Goal: Information Seeking & Learning: Learn about a topic

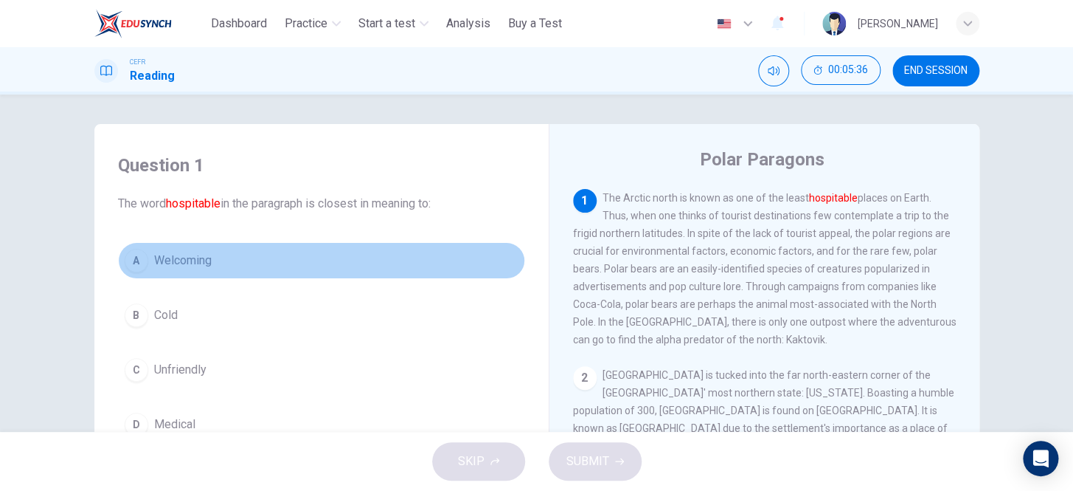
click at [188, 275] on button "A Welcoming" at bounding box center [321, 260] width 407 height 37
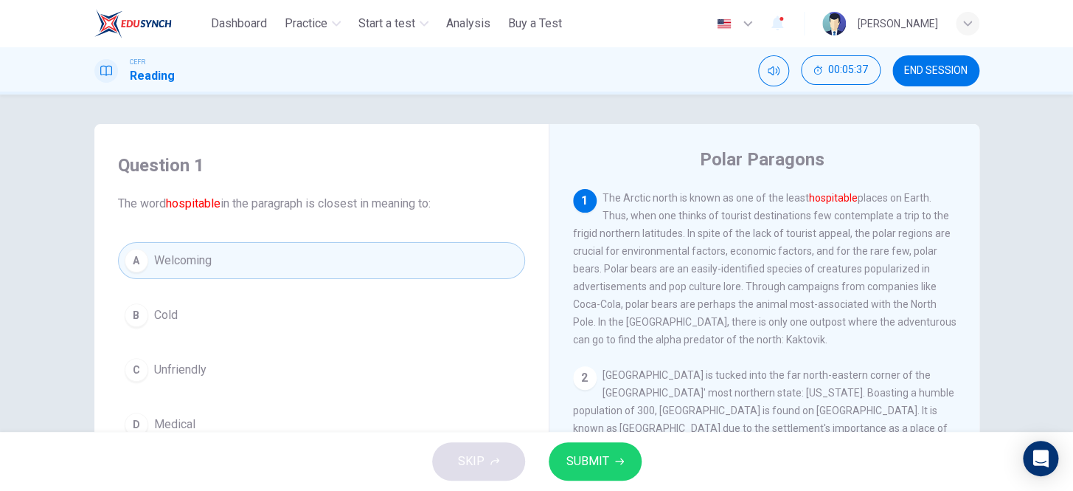
scroll to position [134, 0]
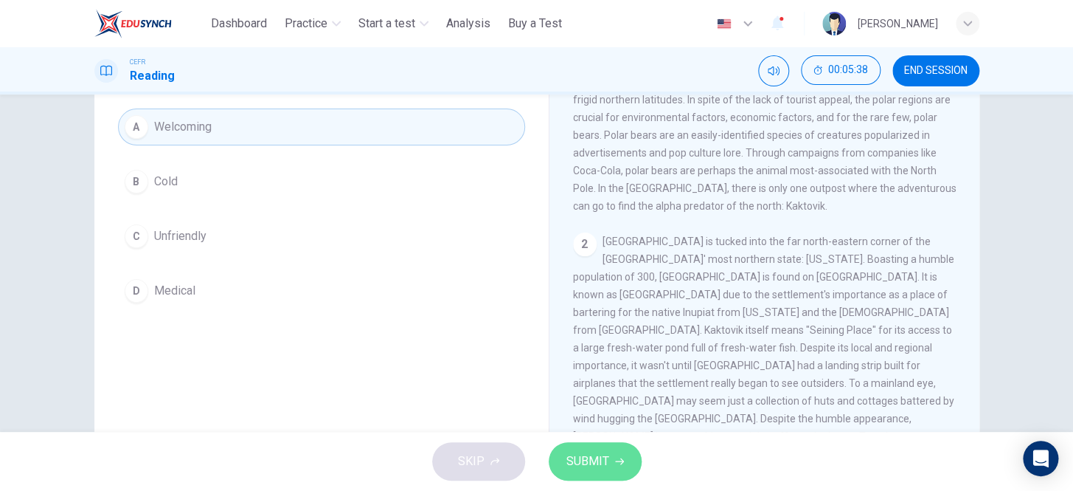
click at [584, 455] on span "SUBMIT" at bounding box center [588, 461] width 43 height 21
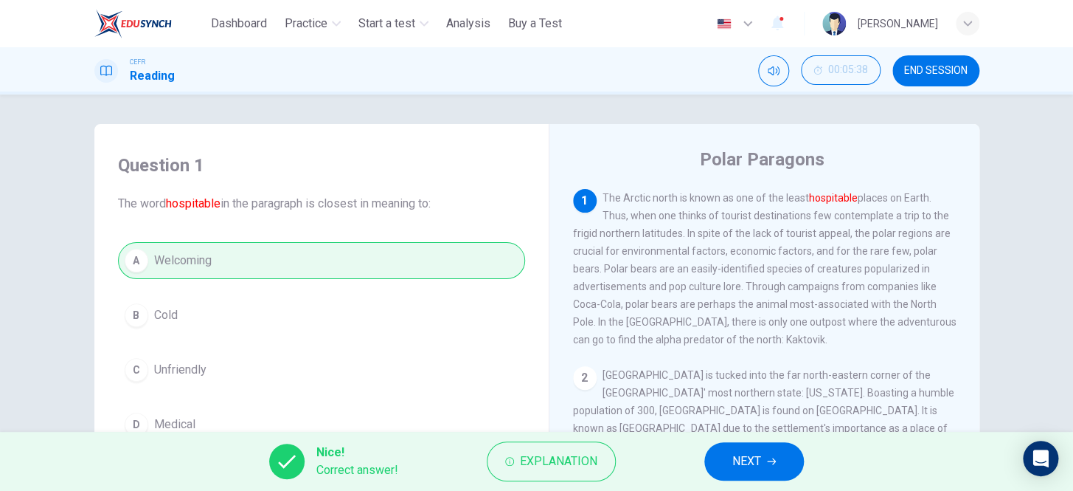
scroll to position [66, 0]
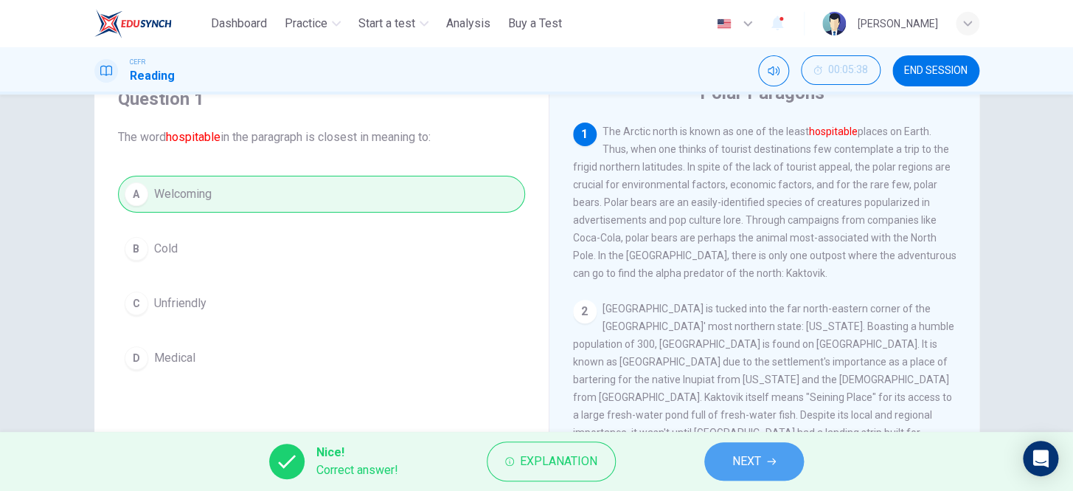
click at [789, 467] on button "NEXT" at bounding box center [755, 461] width 100 height 38
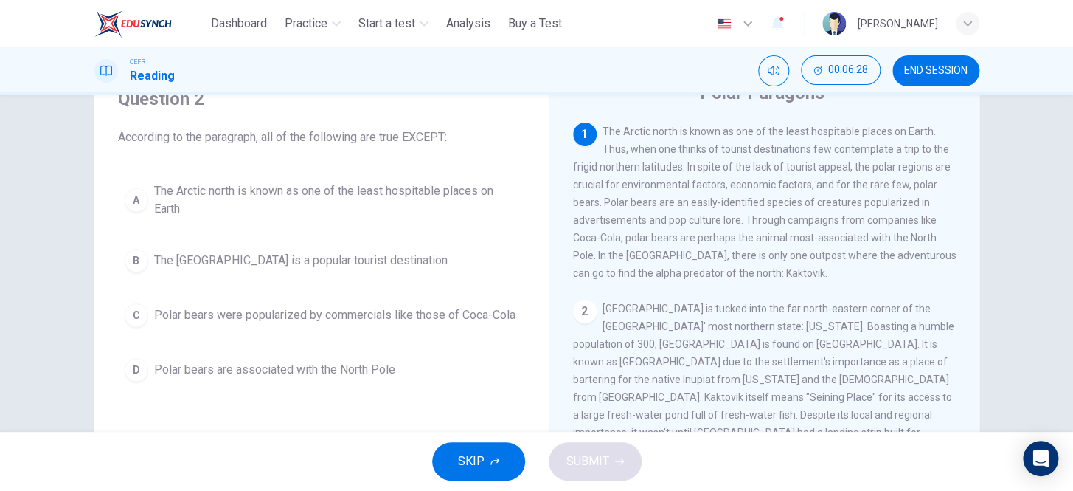
click at [388, 244] on button "B The [GEOGRAPHIC_DATA] is a popular tourist destination" at bounding box center [321, 260] width 407 height 37
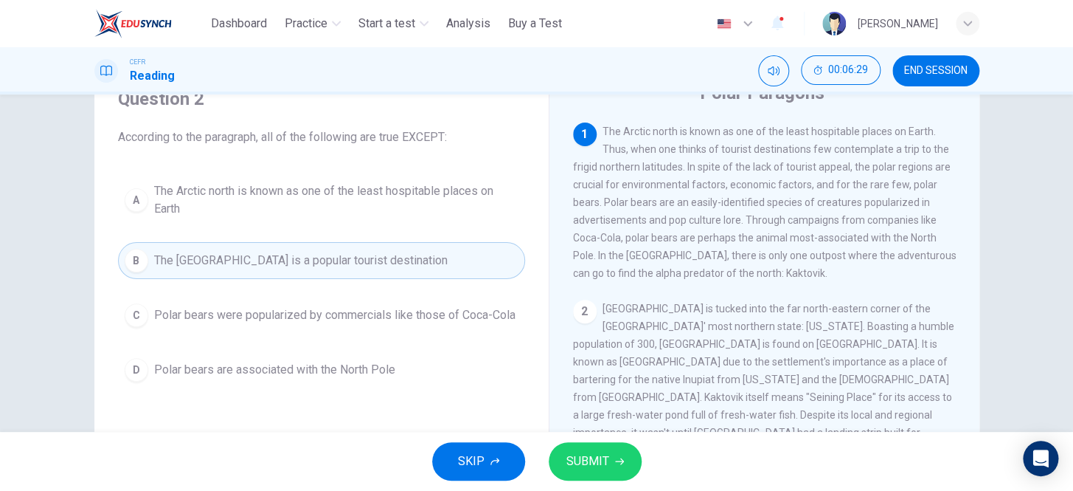
click at [617, 457] on icon "button" at bounding box center [619, 461] width 9 height 9
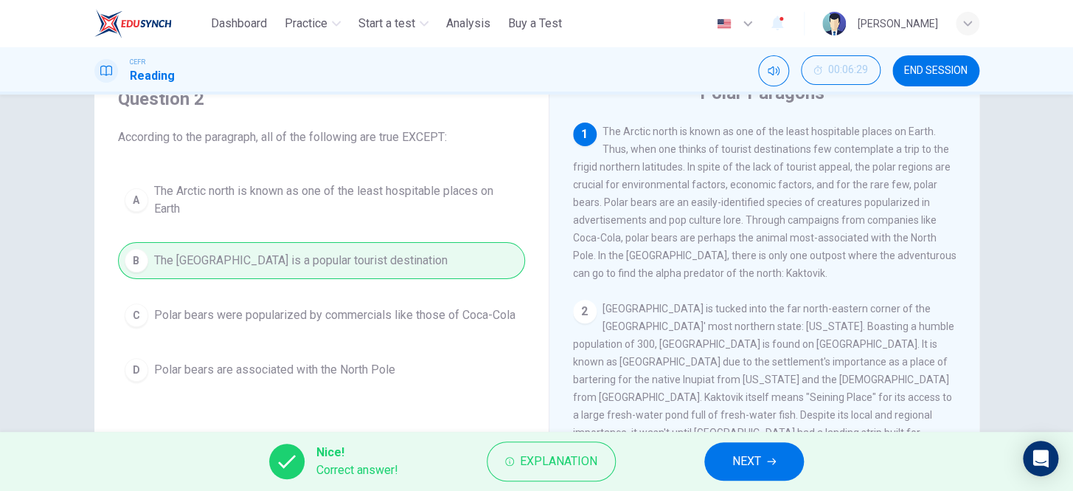
click at [787, 459] on button "NEXT" at bounding box center [755, 461] width 100 height 38
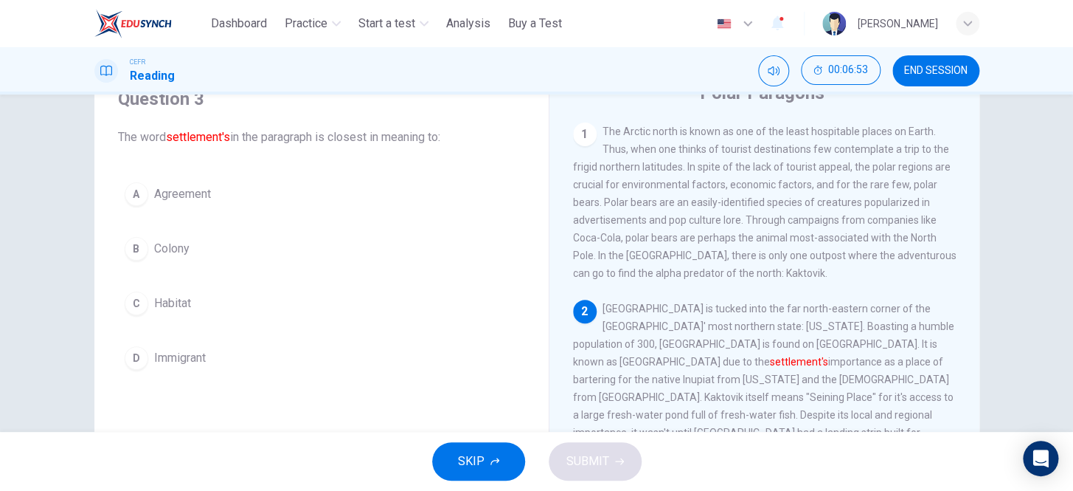
click at [177, 296] on span "Habitat" at bounding box center [172, 303] width 37 height 18
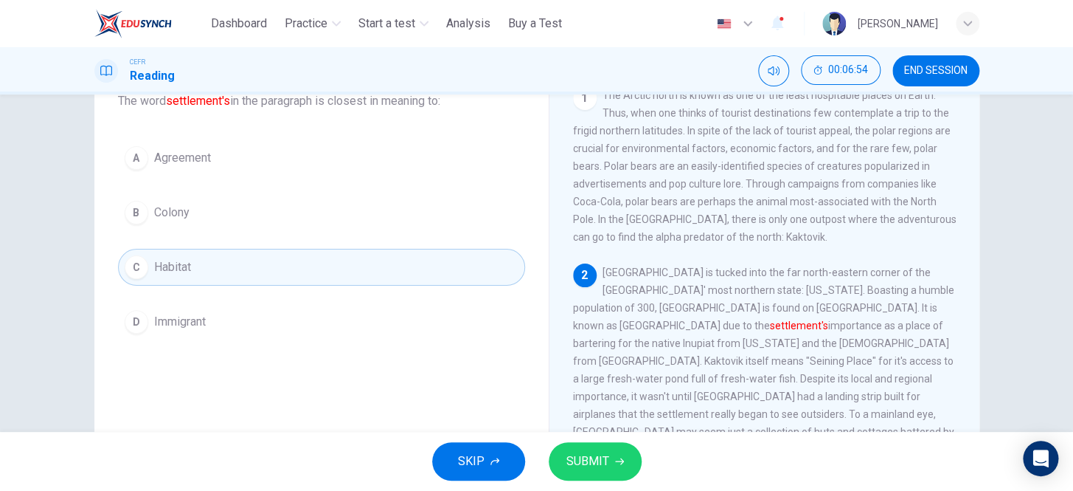
scroll to position [134, 0]
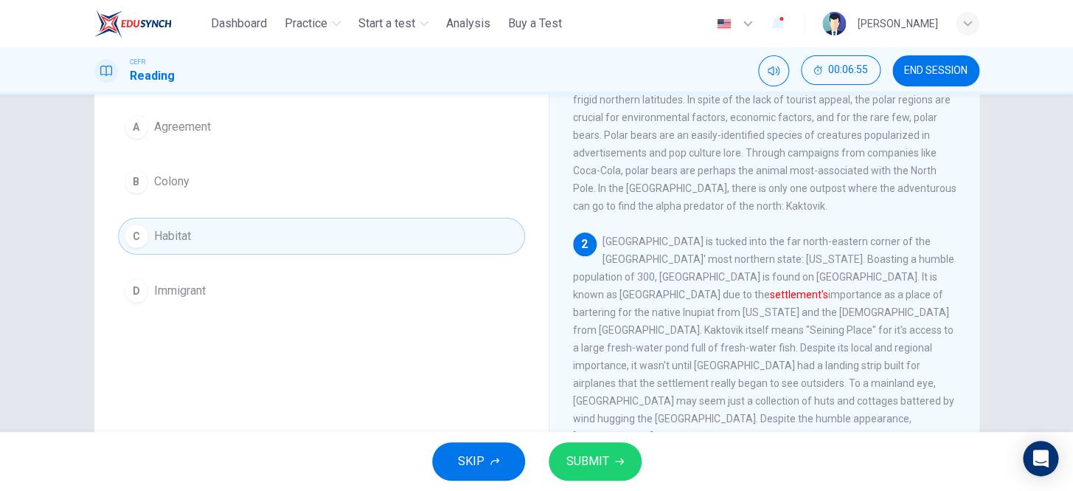
click at [600, 457] on span "SUBMIT" at bounding box center [588, 461] width 43 height 21
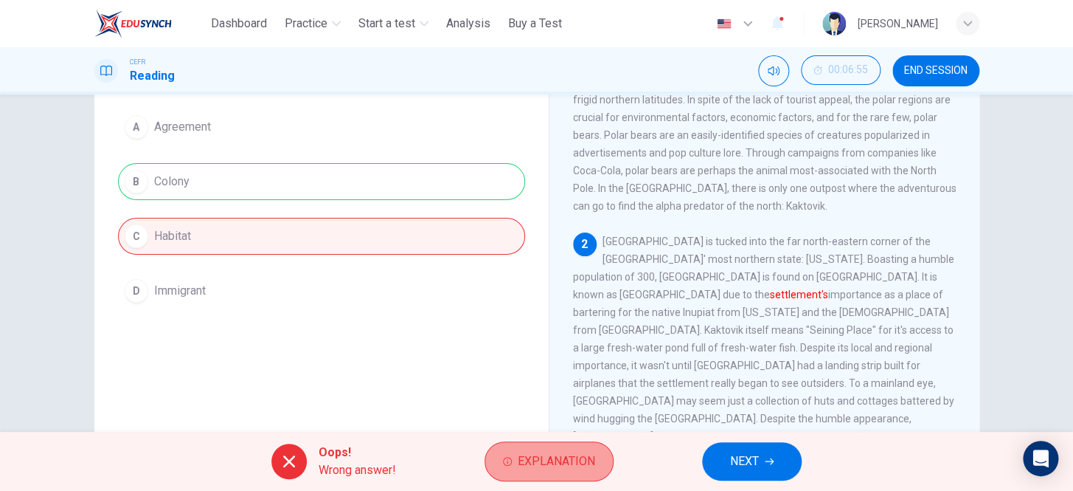
click at [549, 463] on span "Explanation" at bounding box center [556, 461] width 77 height 21
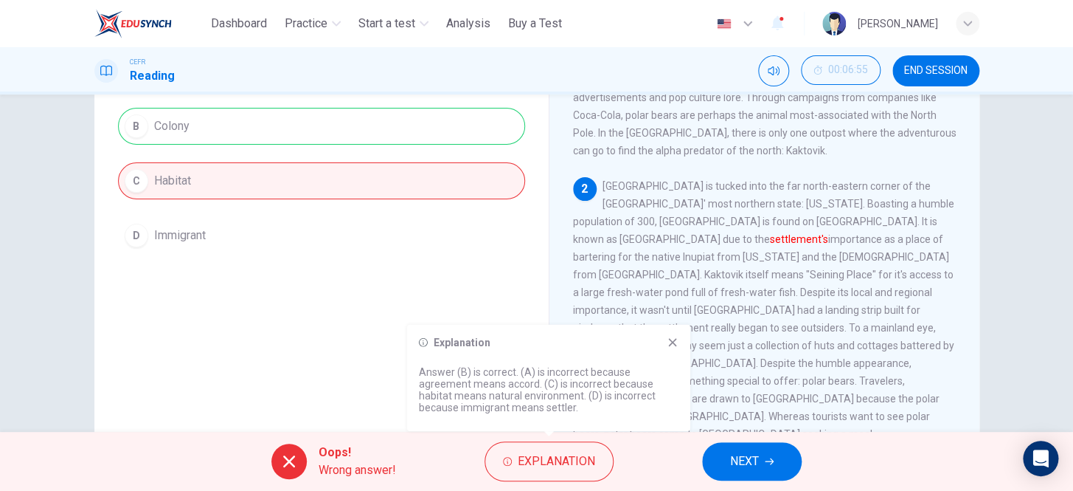
scroll to position [201, 0]
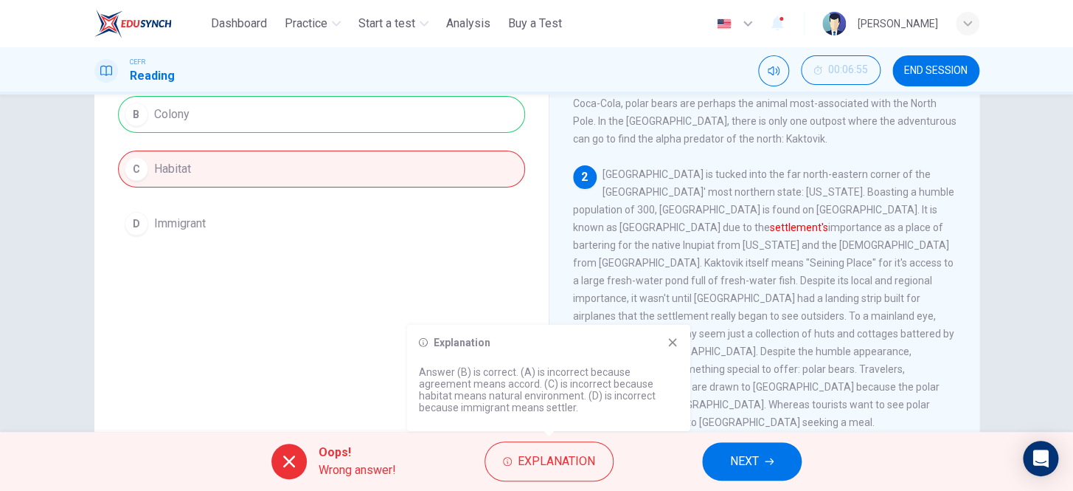
click at [763, 466] on button "NEXT" at bounding box center [752, 461] width 100 height 38
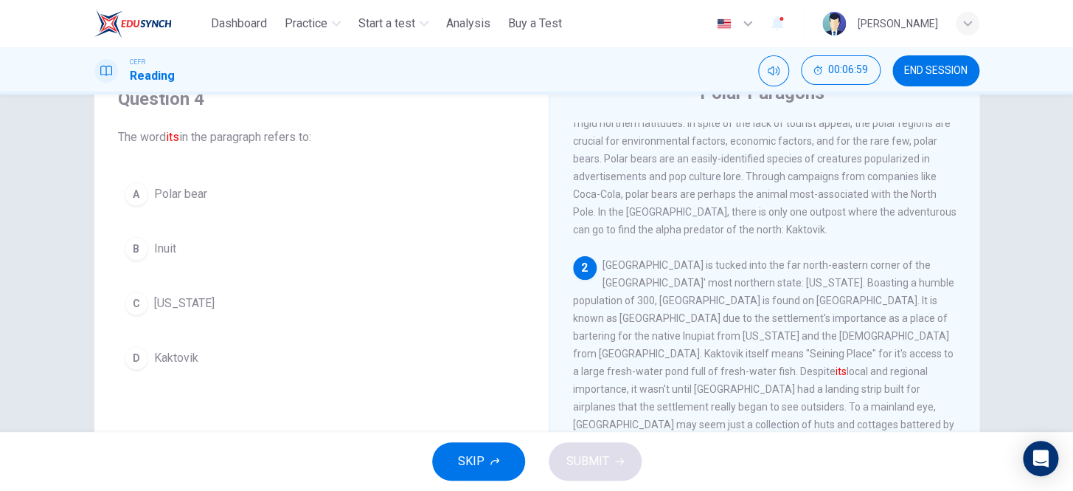
scroll to position [66, 0]
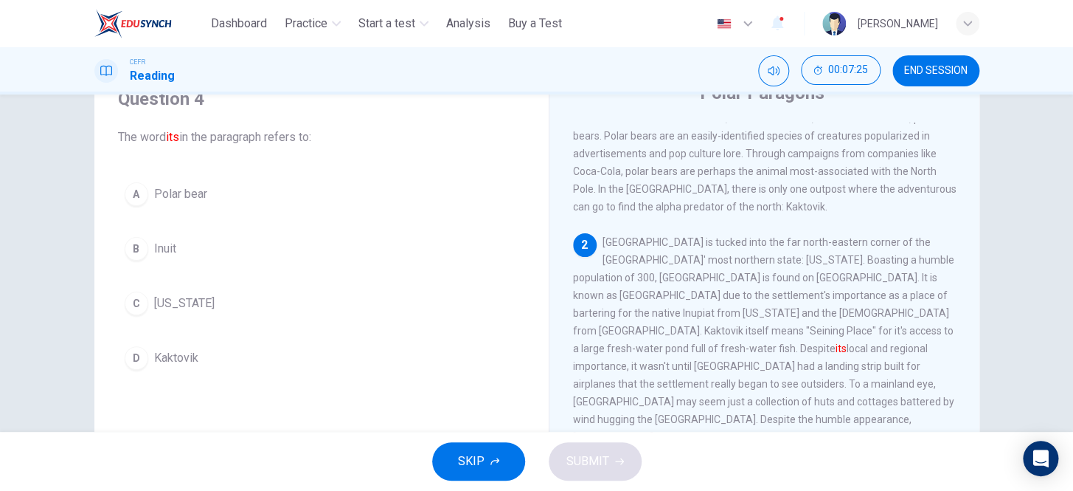
click at [243, 353] on button "D Kaktovik" at bounding box center [321, 357] width 407 height 37
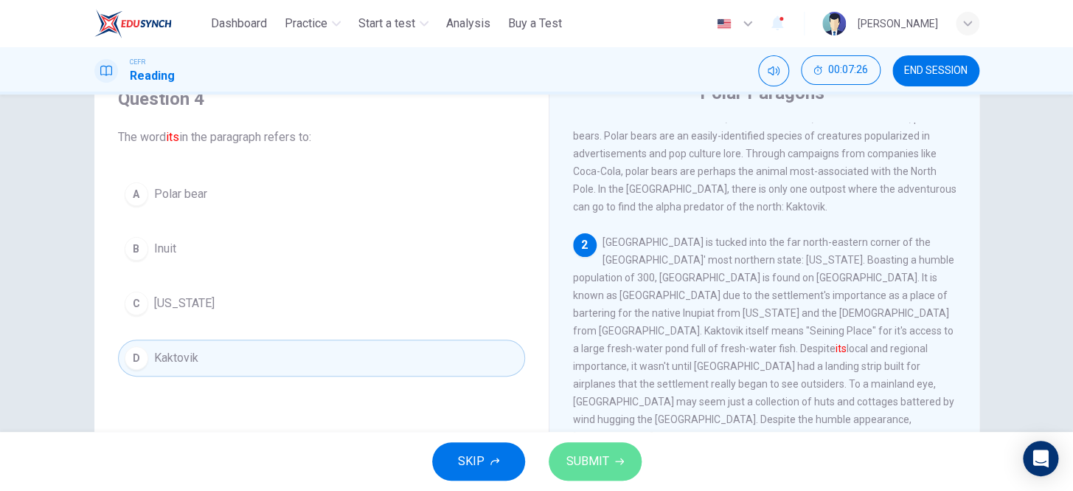
click at [589, 460] on span "SUBMIT" at bounding box center [588, 461] width 43 height 21
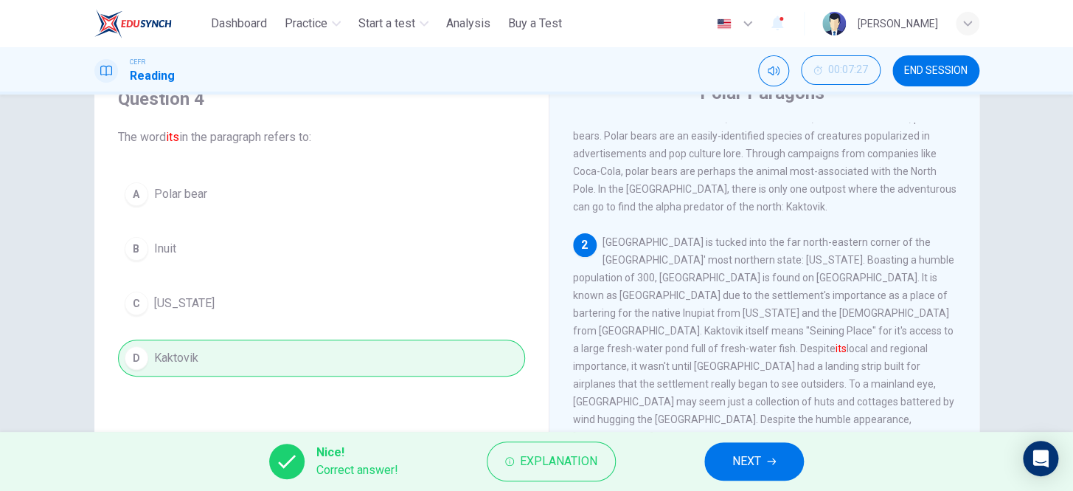
click at [758, 456] on span "NEXT" at bounding box center [747, 461] width 29 height 21
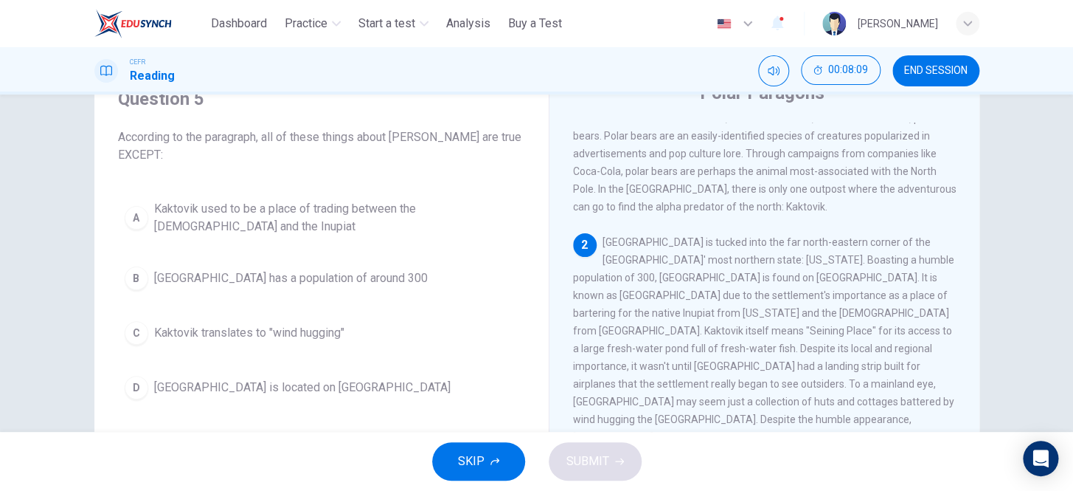
click at [280, 373] on button "D Kaktovik is located on [GEOGRAPHIC_DATA]" at bounding box center [321, 387] width 407 height 37
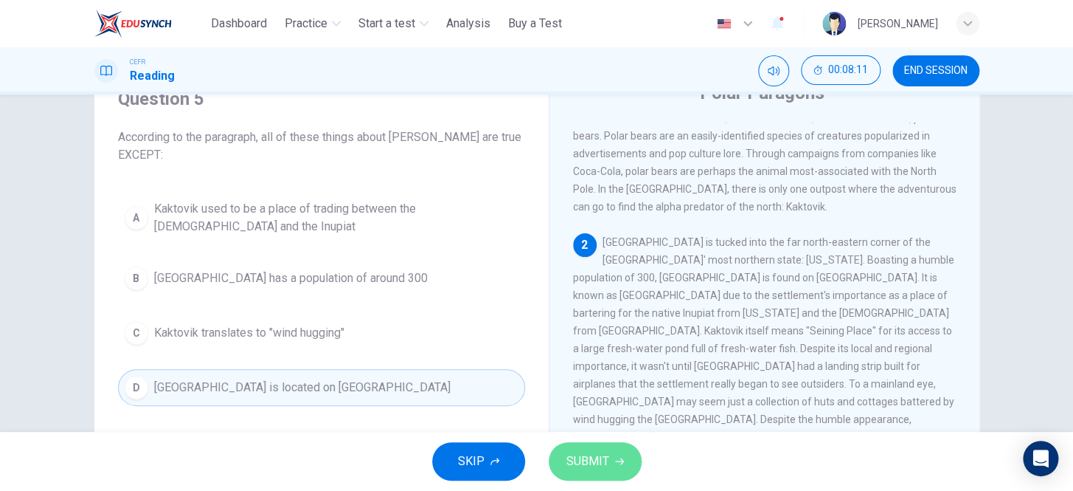
click at [599, 454] on span "SUBMIT" at bounding box center [588, 461] width 43 height 21
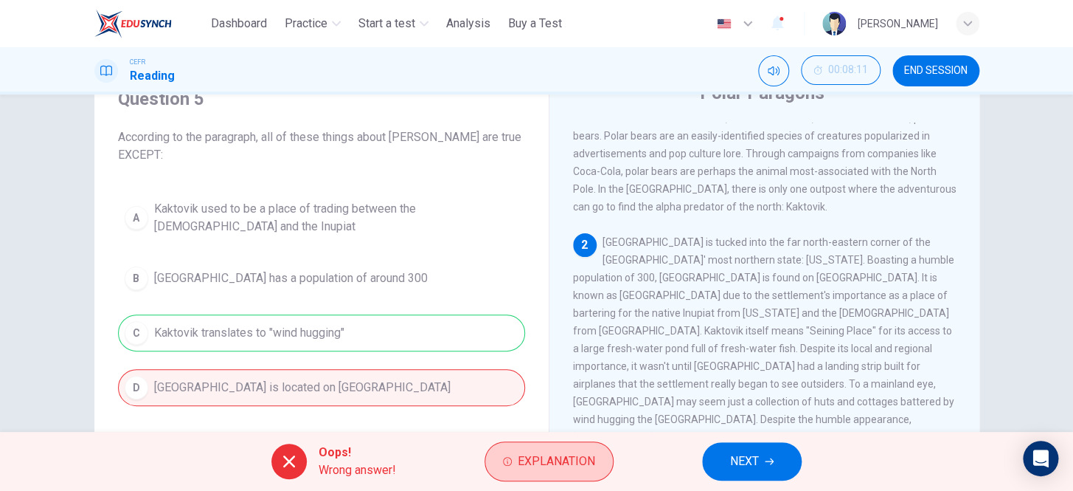
click at [570, 467] on span "Explanation" at bounding box center [556, 461] width 77 height 21
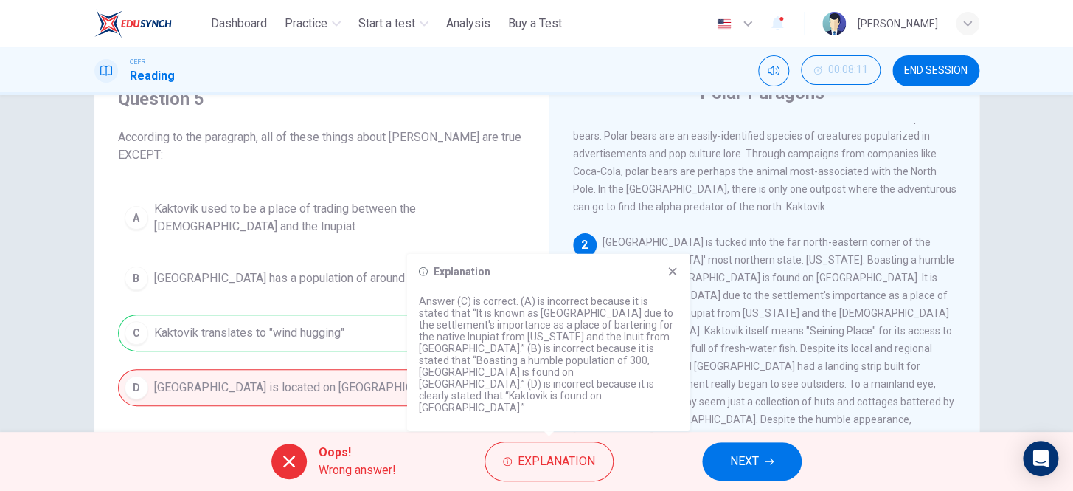
click at [834, 347] on div "2 Kaktovik is tucked into the far north-eastern corner of the [GEOGRAPHIC_DATA]…" at bounding box center [765, 366] width 384 height 266
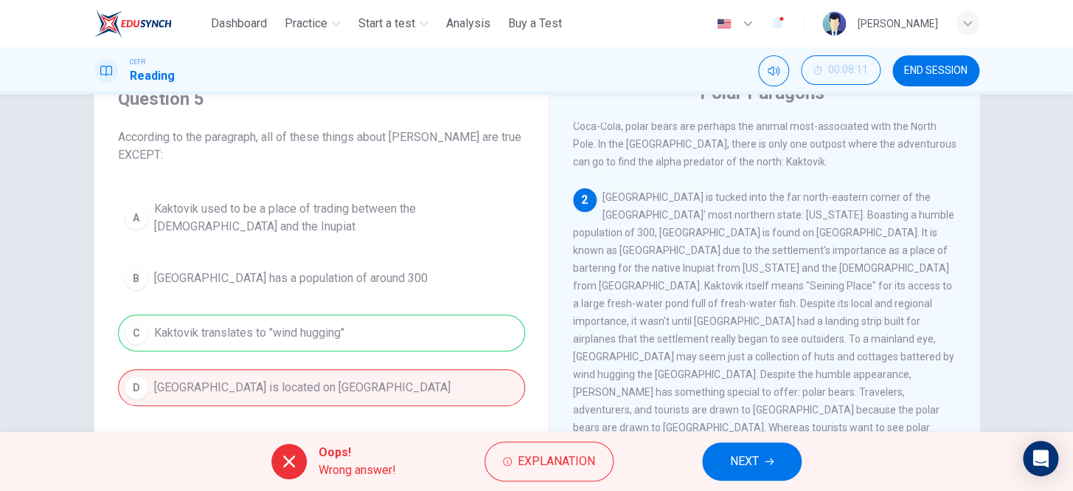
scroll to position [134, 0]
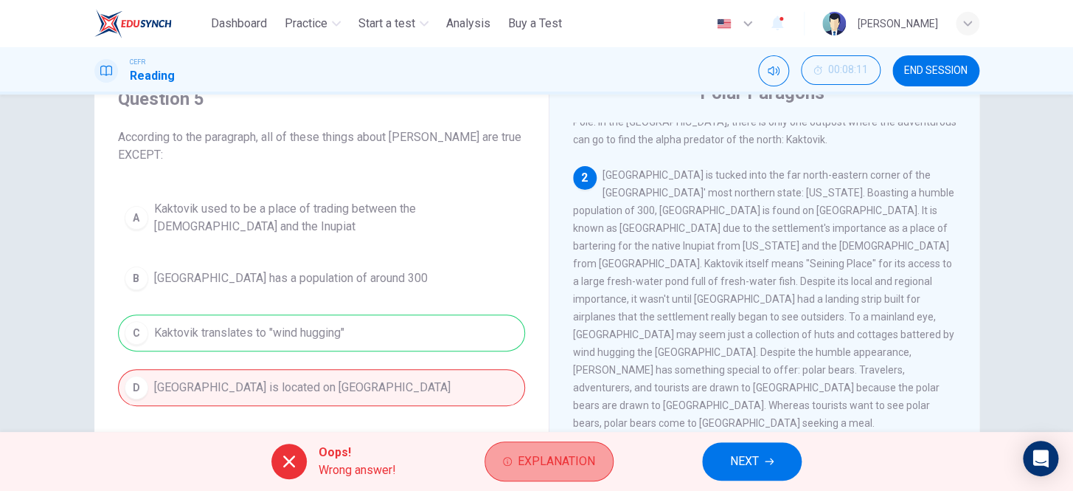
click at [576, 458] on span "Explanation" at bounding box center [556, 461] width 77 height 21
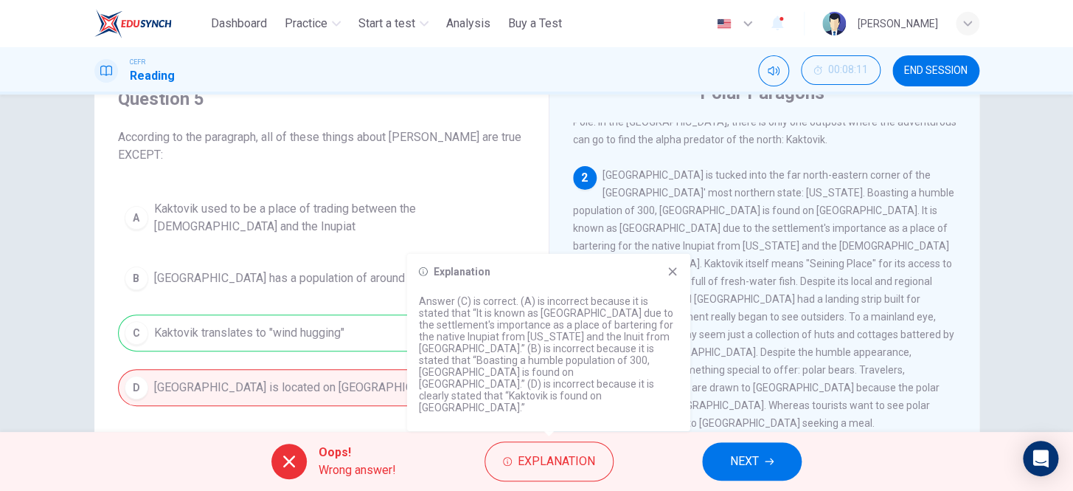
click at [745, 454] on span "NEXT" at bounding box center [744, 461] width 29 height 21
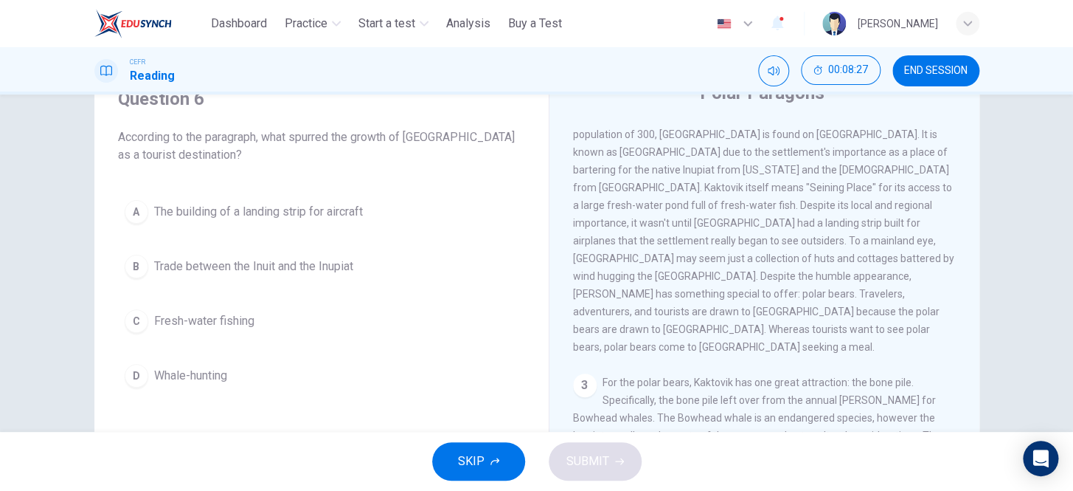
scroll to position [201, 0]
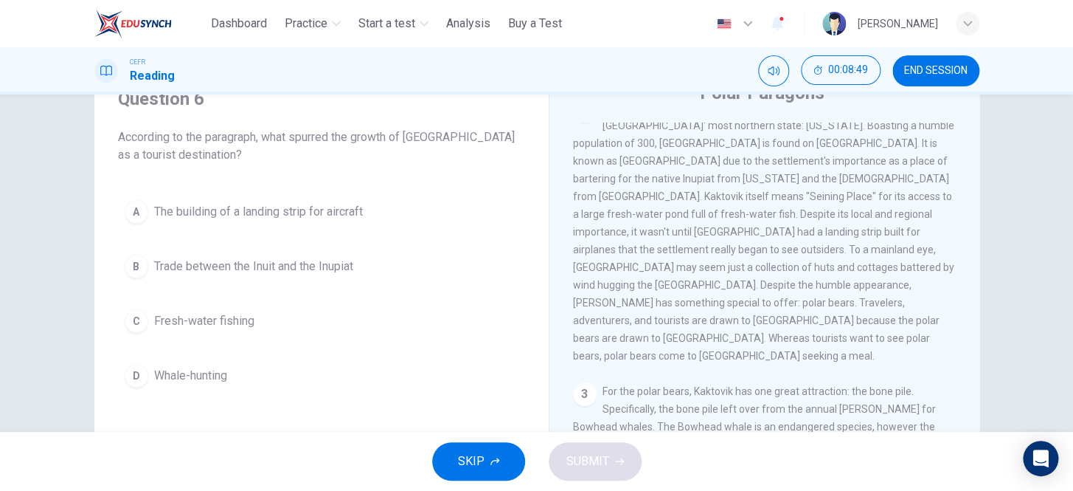
click at [288, 221] on button "A The building of a landing strip for aircraft" at bounding box center [321, 211] width 407 height 37
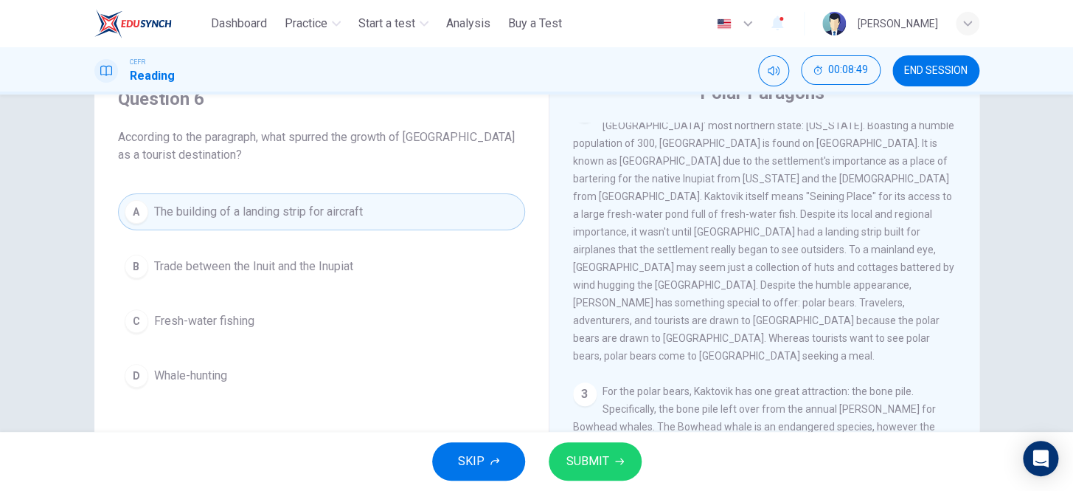
click at [589, 453] on span "SUBMIT" at bounding box center [588, 461] width 43 height 21
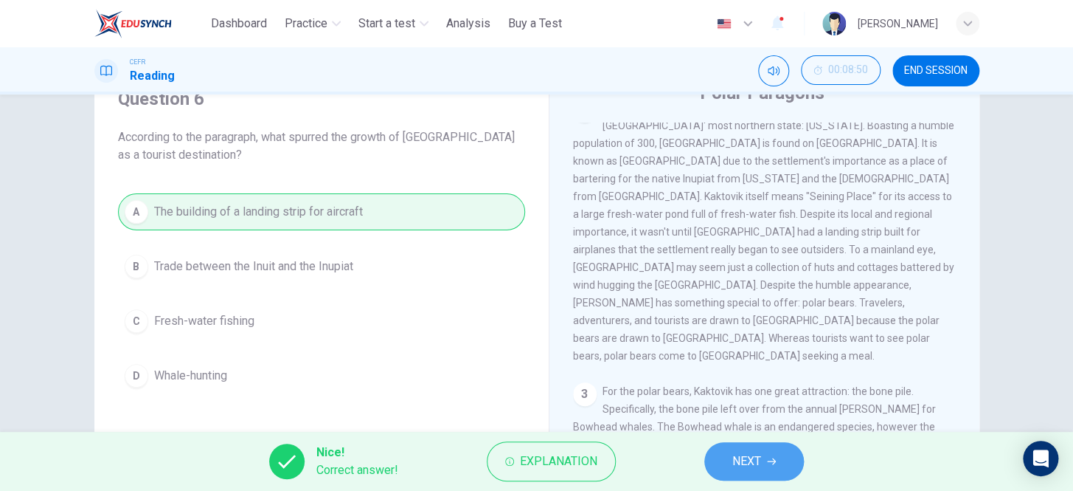
click at [728, 457] on button "NEXT" at bounding box center [755, 461] width 100 height 38
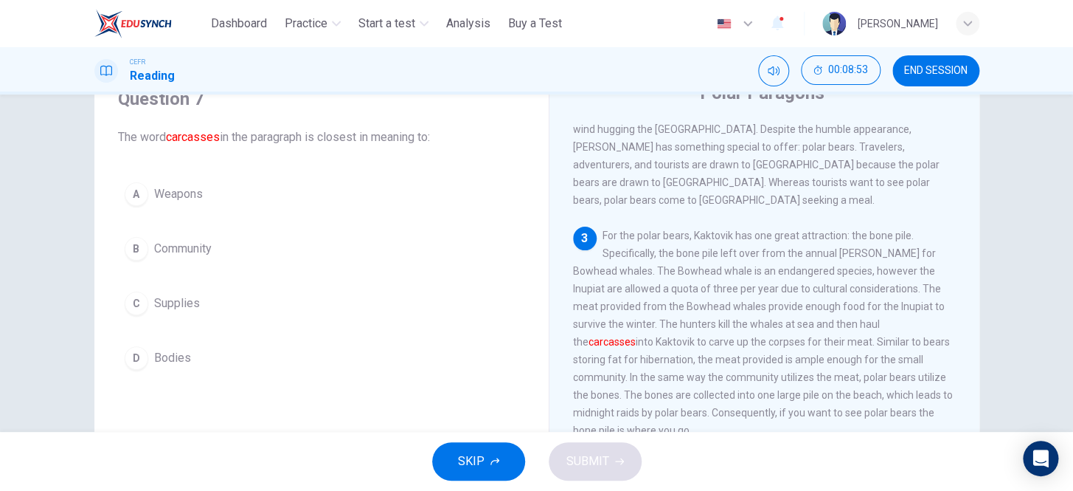
scroll to position [402, 0]
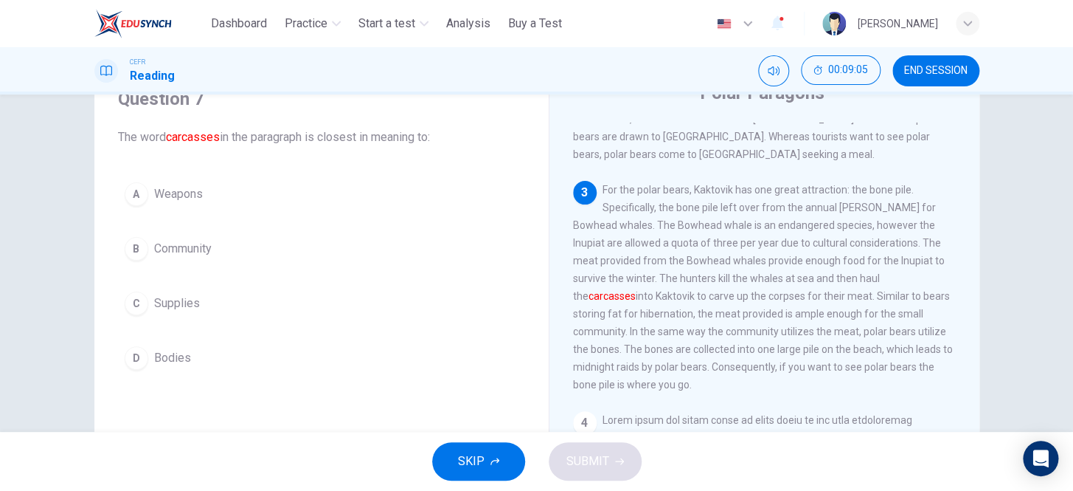
click at [179, 351] on span "Bodies" at bounding box center [172, 358] width 37 height 18
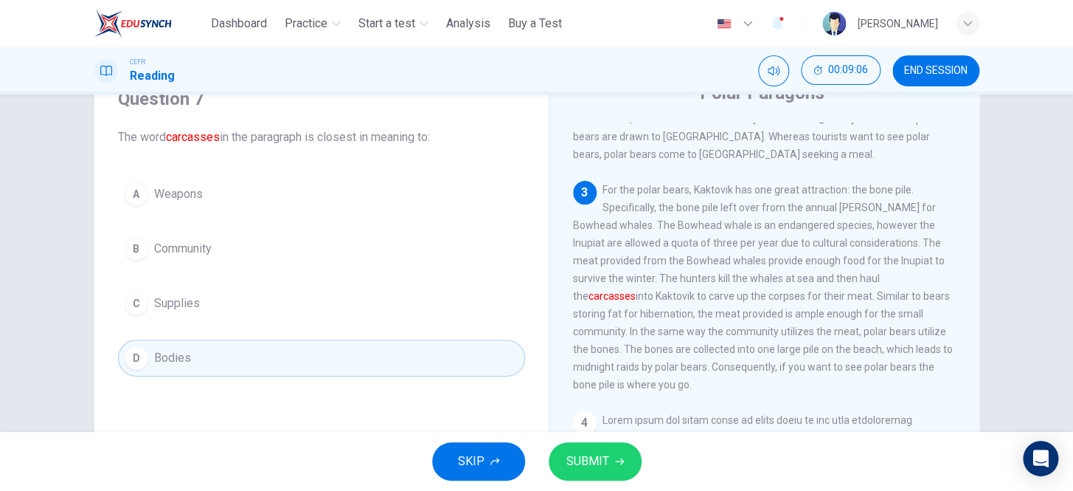
click at [576, 463] on span "SUBMIT" at bounding box center [588, 461] width 43 height 21
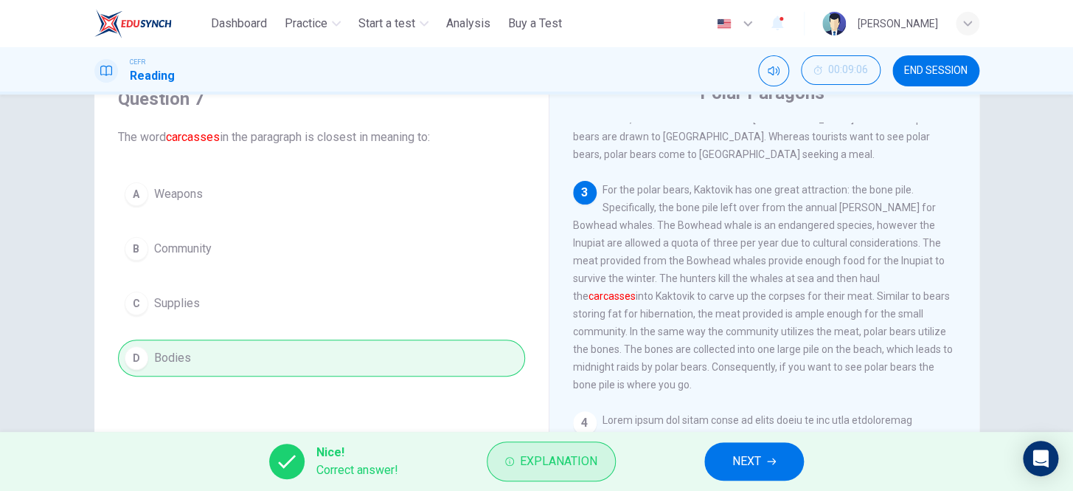
click at [539, 464] on span "Explanation" at bounding box center [558, 461] width 77 height 21
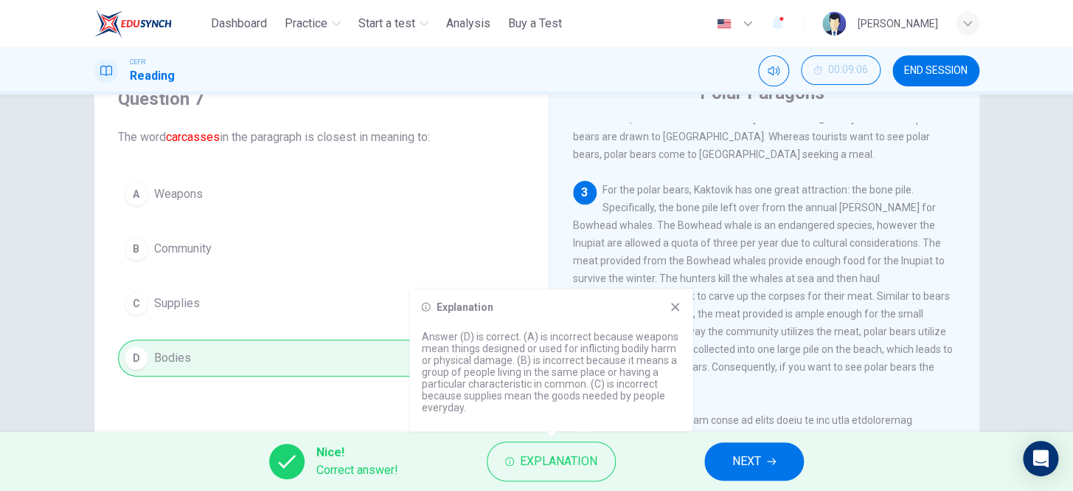
click at [744, 477] on button "NEXT" at bounding box center [755, 461] width 100 height 38
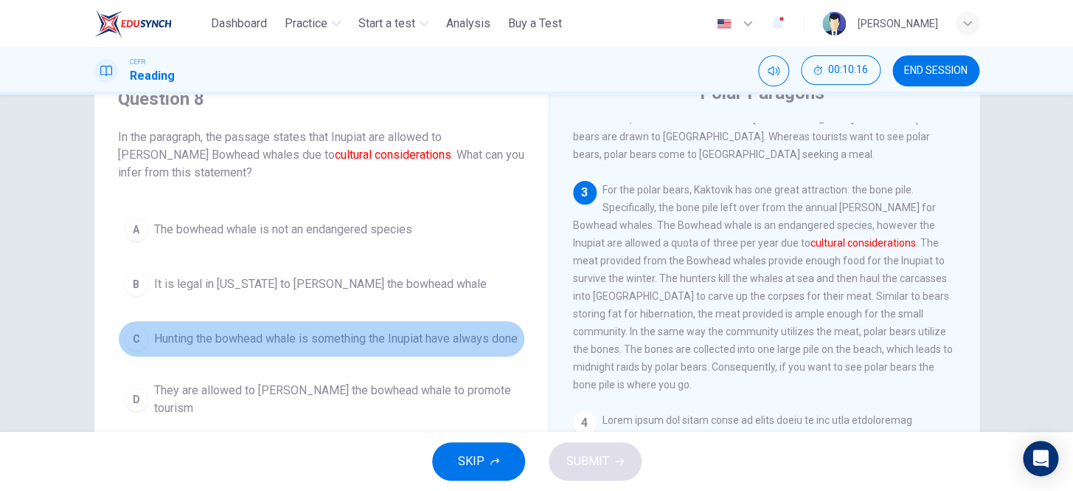
click at [395, 337] on span "Hunting the bowhead whale is something the Inupiat have always done" at bounding box center [336, 339] width 364 height 18
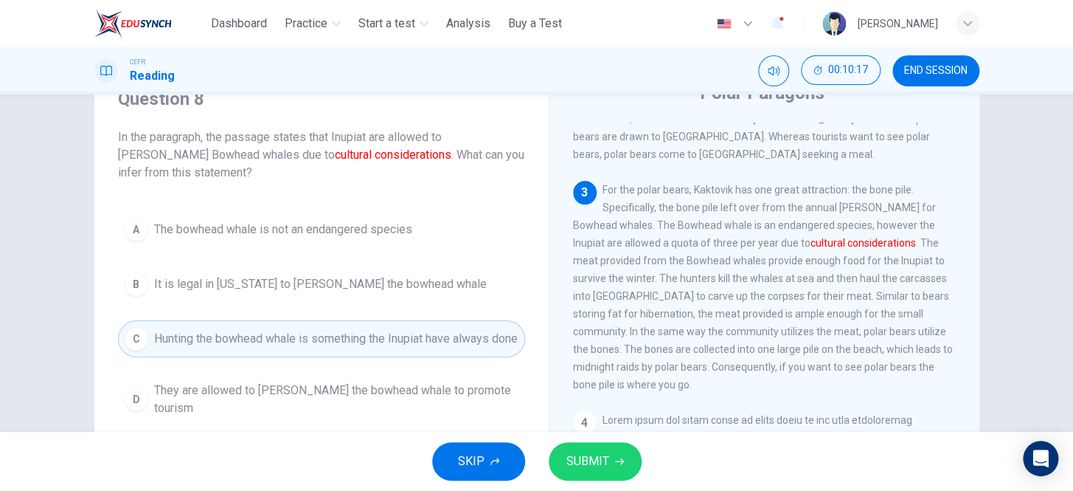
click at [597, 456] on span "SUBMIT" at bounding box center [588, 461] width 43 height 21
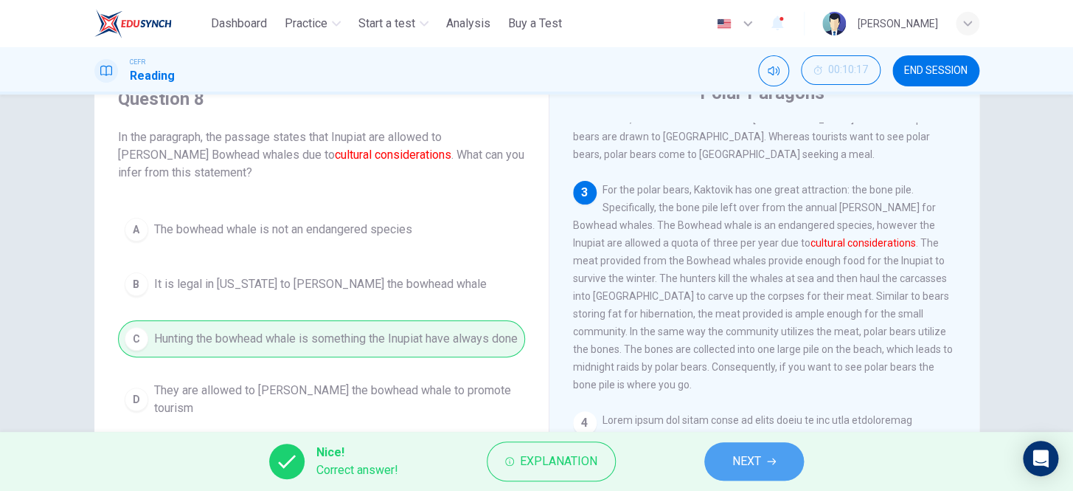
click at [762, 466] on button "NEXT" at bounding box center [755, 461] width 100 height 38
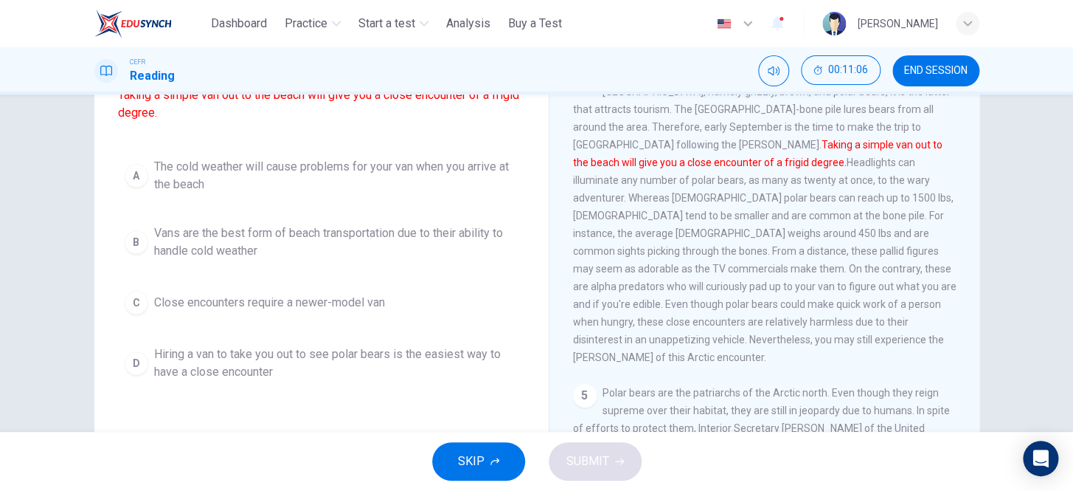
scroll to position [167, 0]
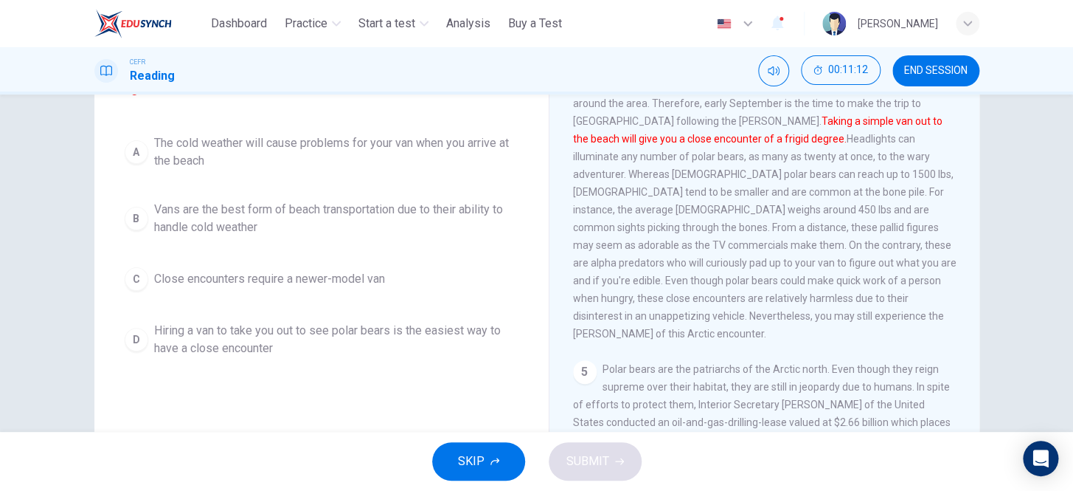
click at [307, 357] on span "Hiring a van to take you out to see polar bears is the easiest way to have a cl…" at bounding box center [336, 339] width 364 height 35
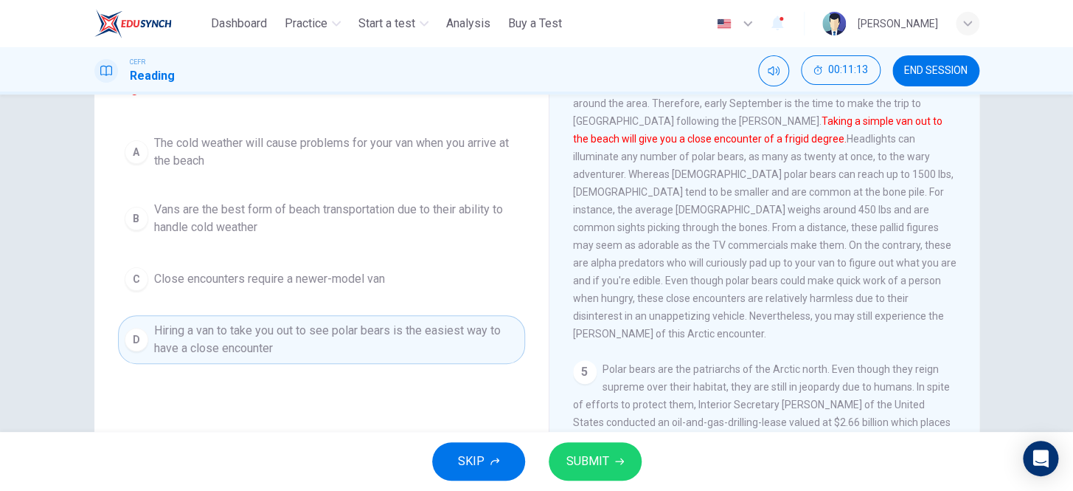
click at [590, 461] on span "SUBMIT" at bounding box center [588, 461] width 43 height 21
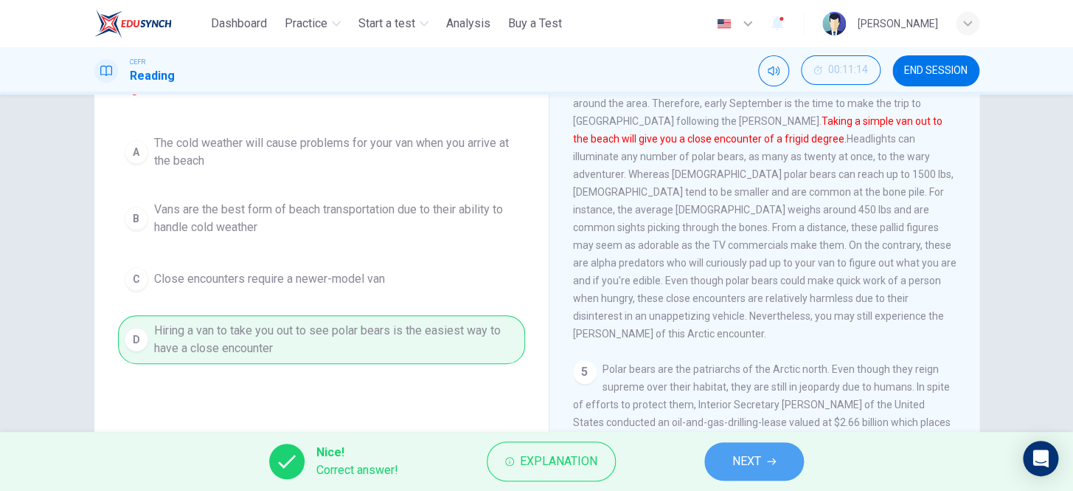
click at [728, 451] on button "NEXT" at bounding box center [755, 461] width 100 height 38
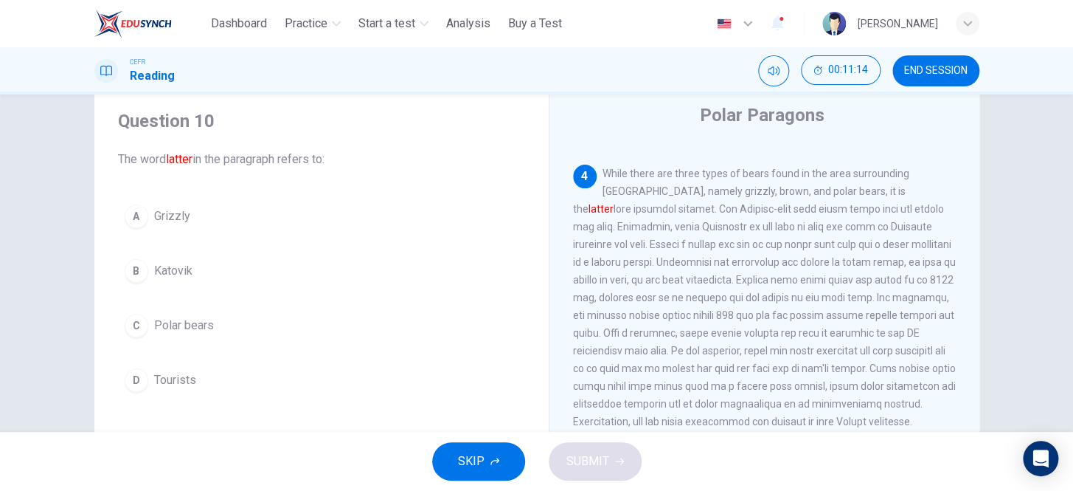
scroll to position [33, 0]
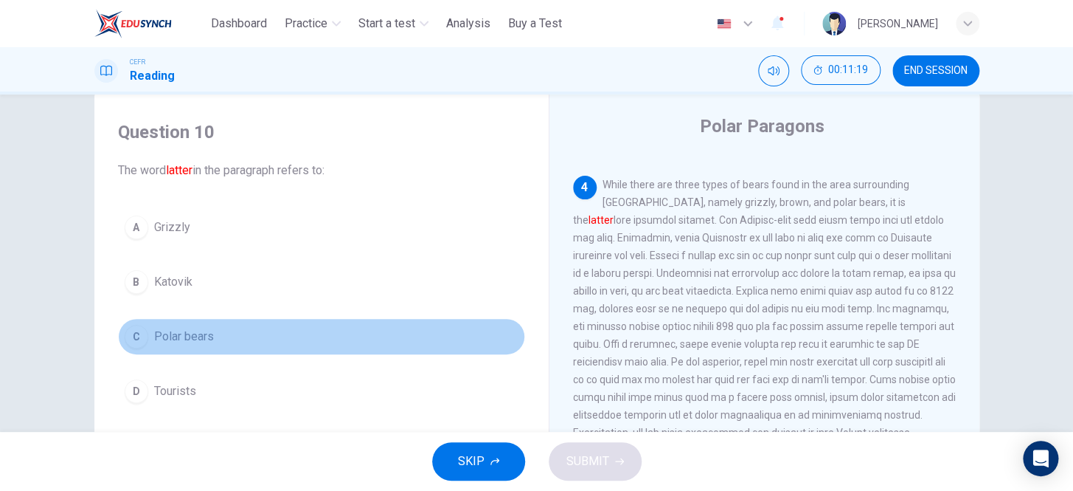
click at [212, 332] on button "C Polar bears" at bounding box center [321, 336] width 407 height 37
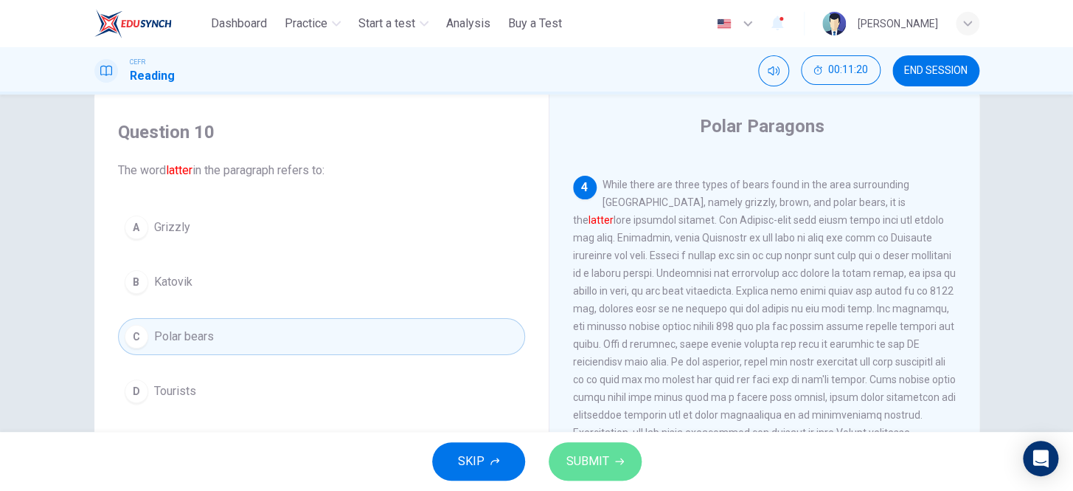
click at [598, 460] on span "SUBMIT" at bounding box center [588, 461] width 43 height 21
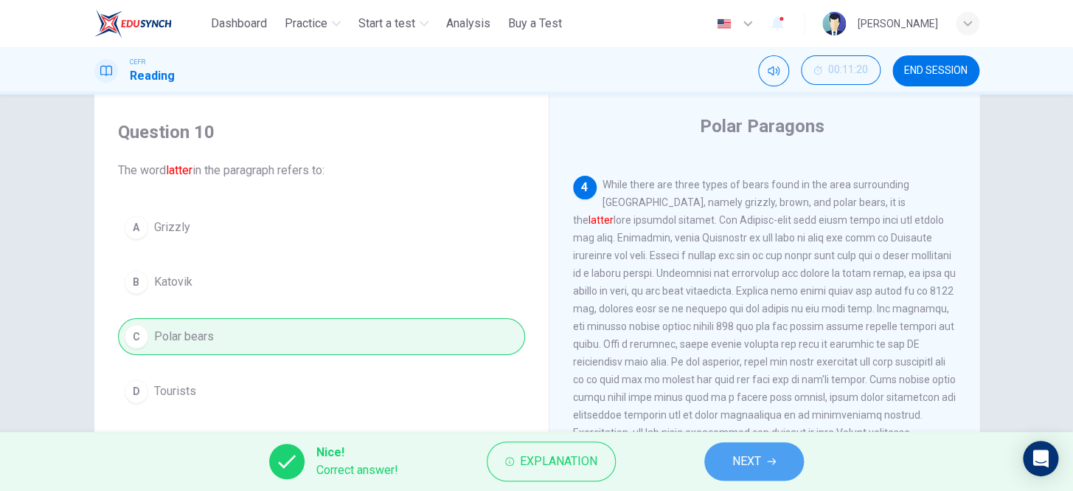
click at [753, 465] on span "NEXT" at bounding box center [747, 461] width 29 height 21
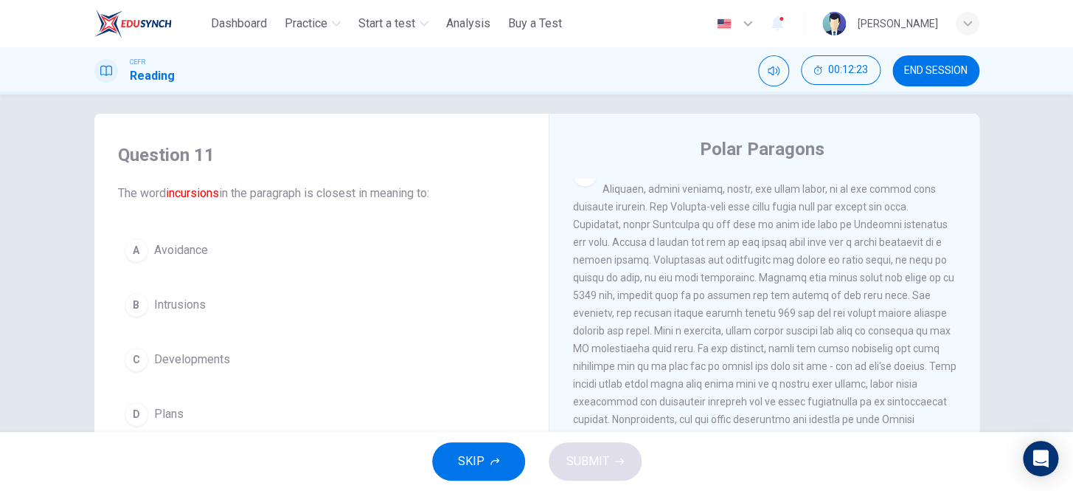
scroll to position [0, 0]
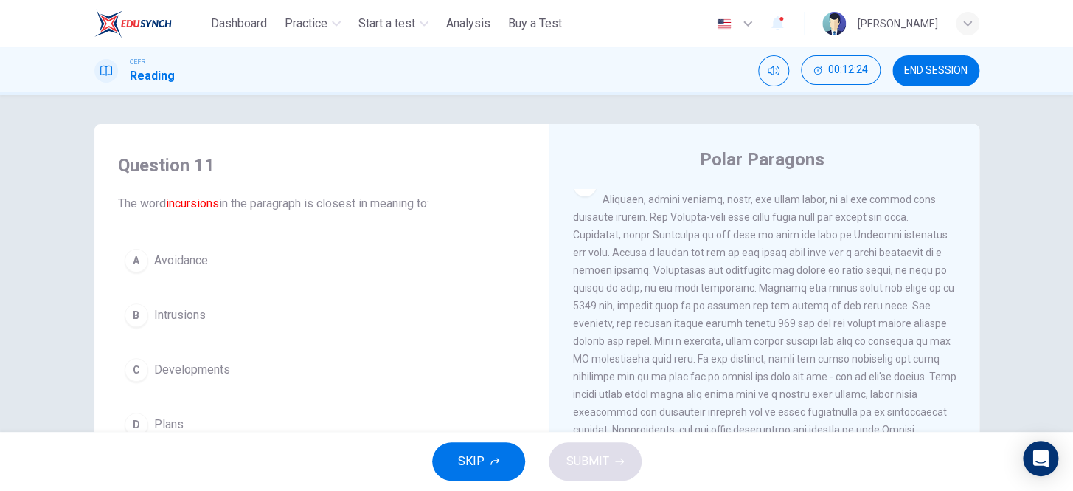
click at [187, 314] on span "Intrusions" at bounding box center [180, 315] width 52 height 18
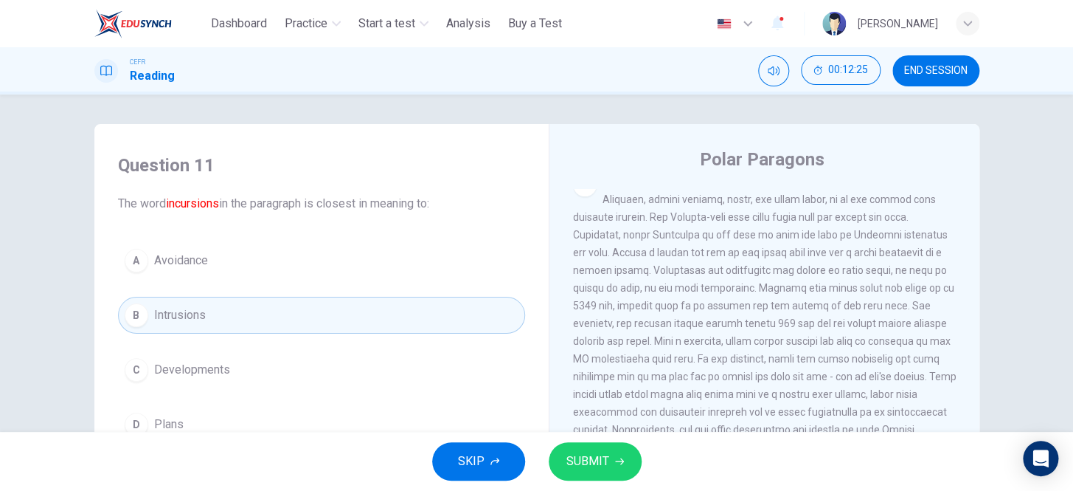
click at [590, 447] on button "SUBMIT" at bounding box center [595, 461] width 93 height 38
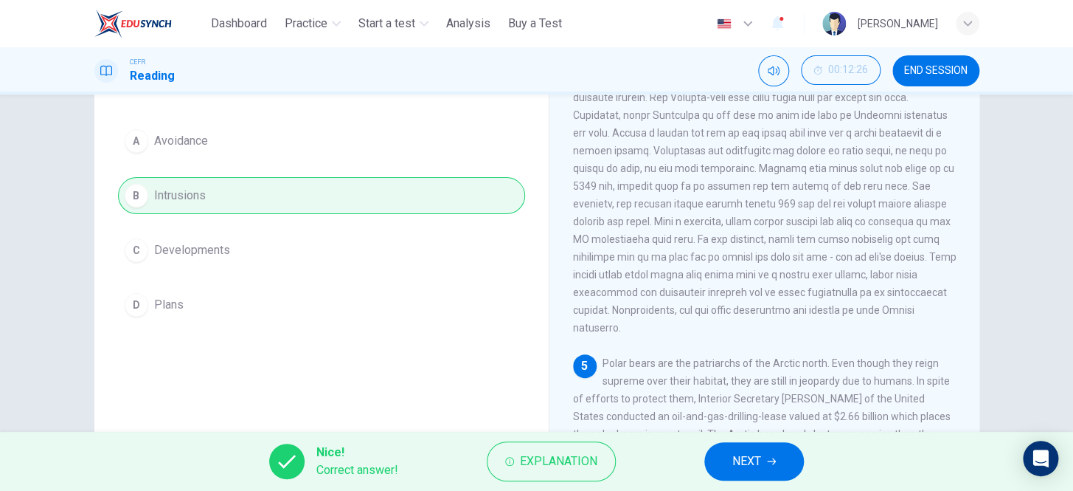
scroll to position [134, 0]
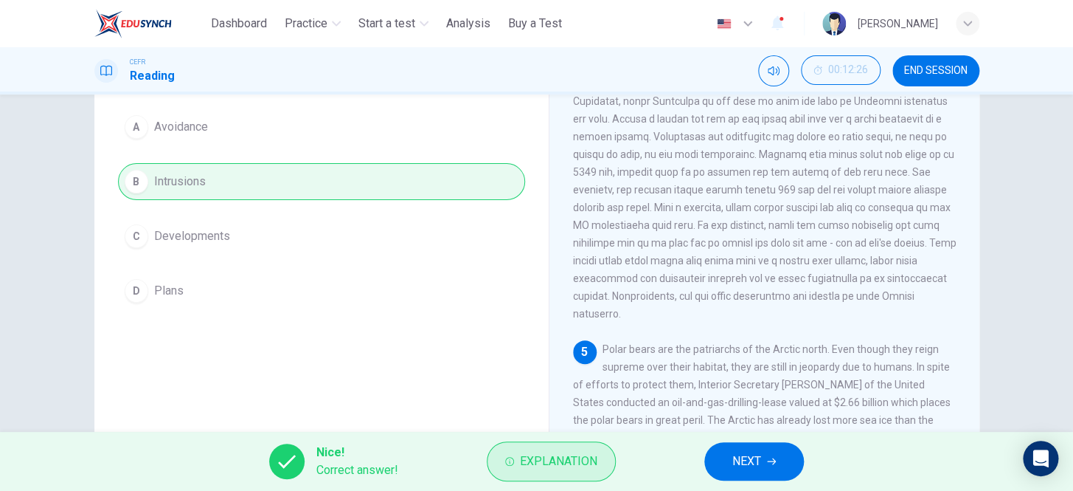
click at [533, 449] on button "Explanation" at bounding box center [551, 461] width 129 height 40
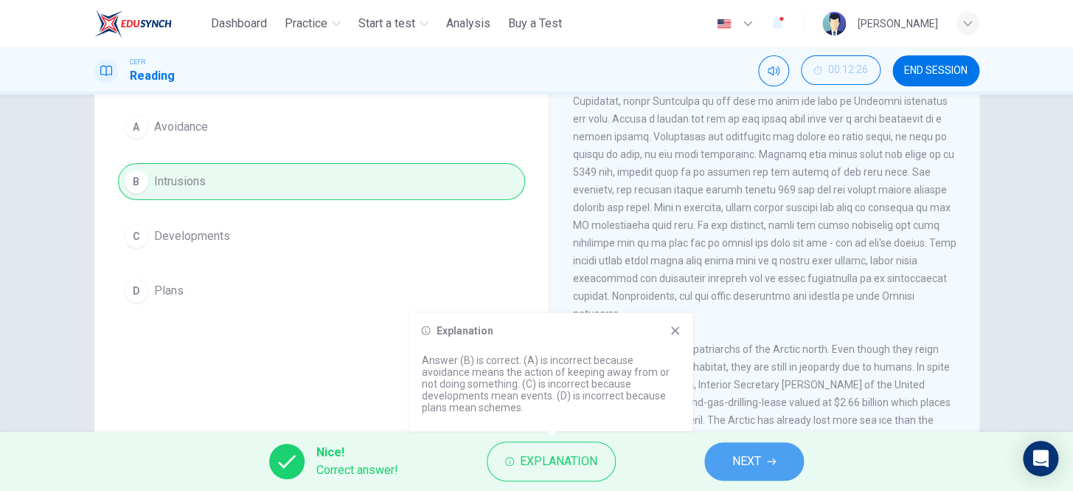
click at [751, 469] on span "NEXT" at bounding box center [747, 461] width 29 height 21
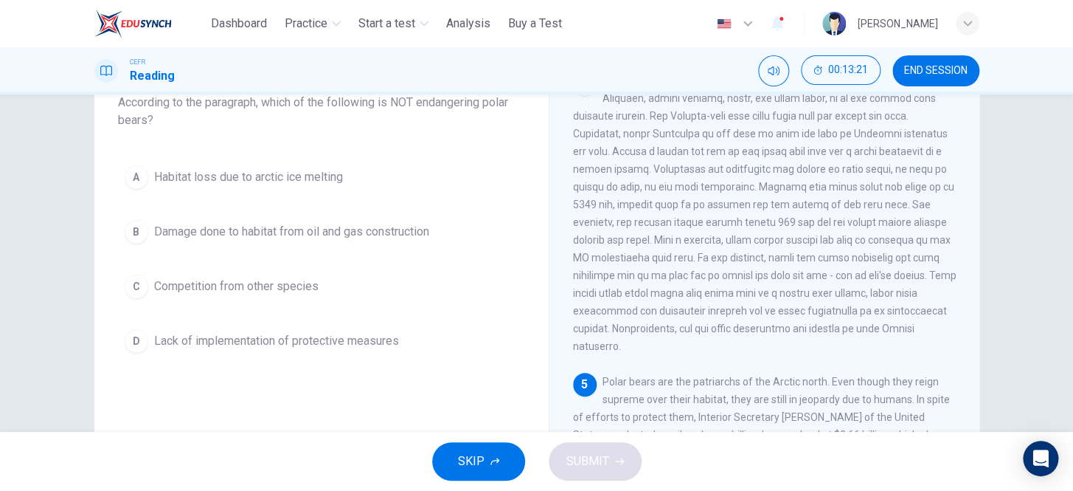
scroll to position [100, 0]
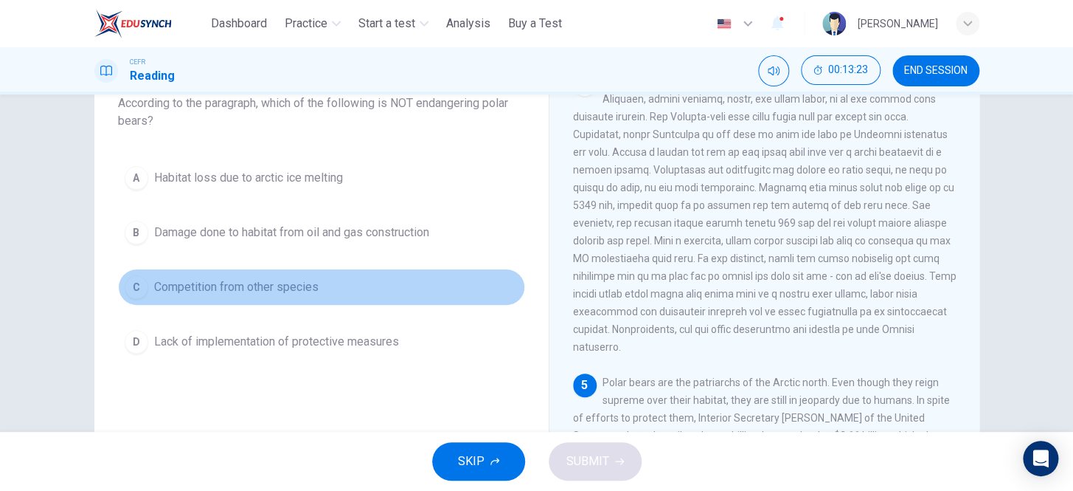
click at [284, 288] on span "Competition from other species" at bounding box center [236, 287] width 165 height 18
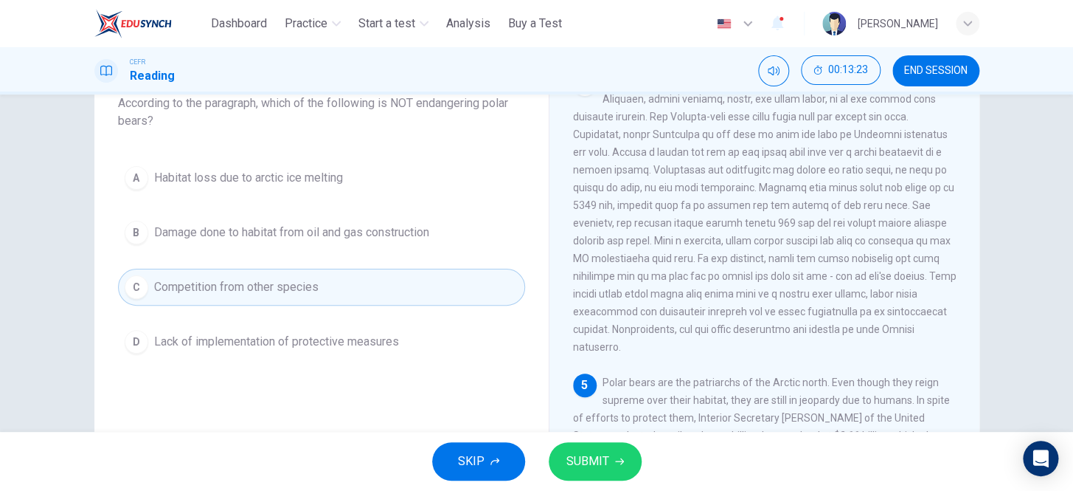
click at [601, 457] on span "SUBMIT" at bounding box center [588, 461] width 43 height 21
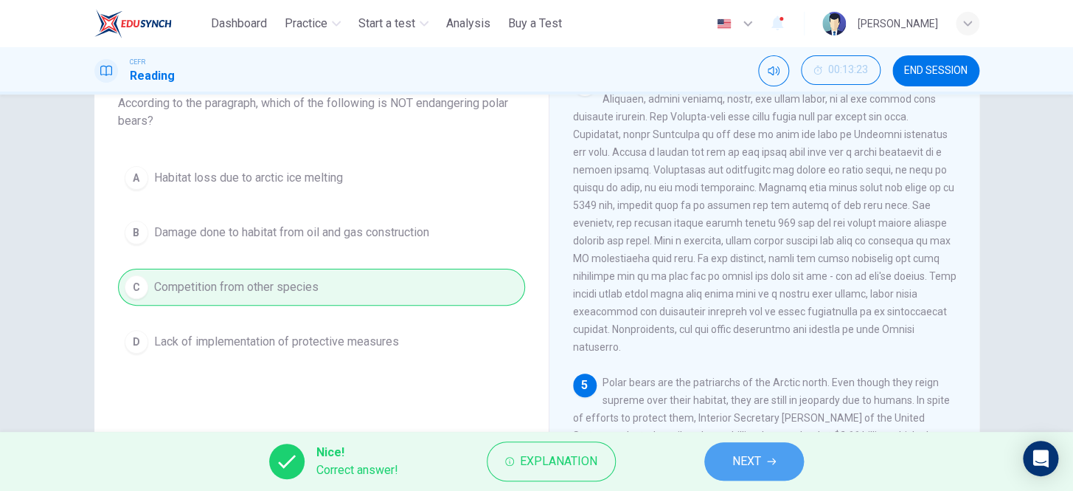
click at [724, 468] on button "NEXT" at bounding box center [755, 461] width 100 height 38
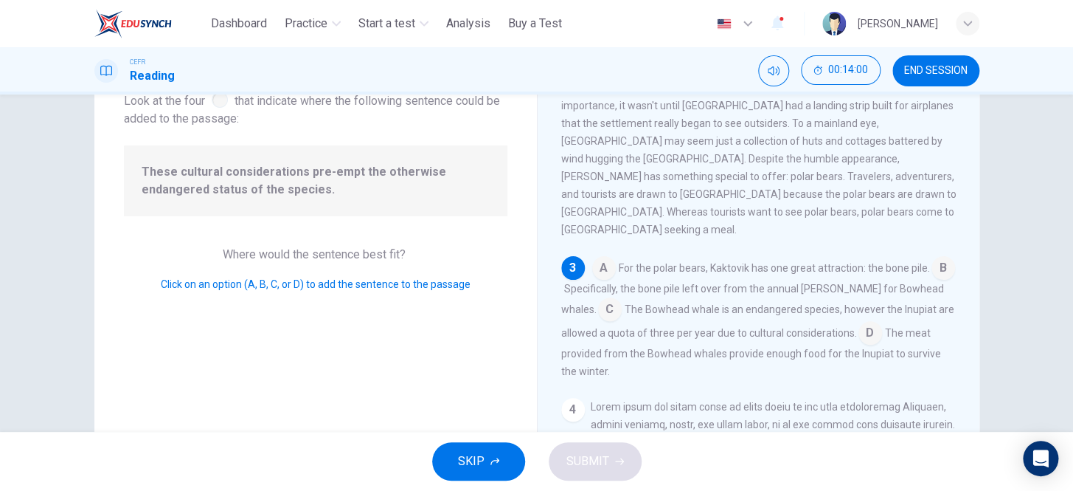
click at [862, 322] on input at bounding box center [871, 334] width 24 height 24
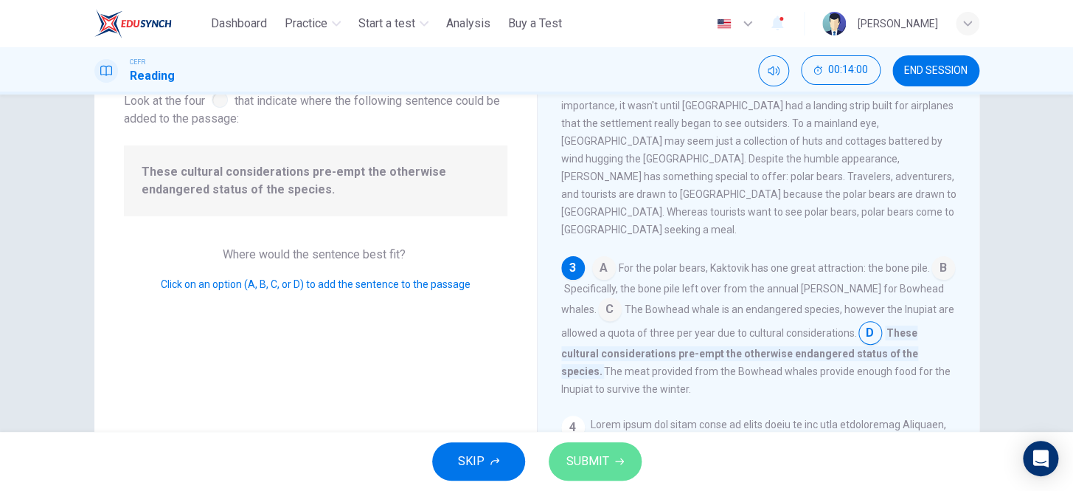
click at [618, 462] on icon "button" at bounding box center [619, 461] width 9 height 9
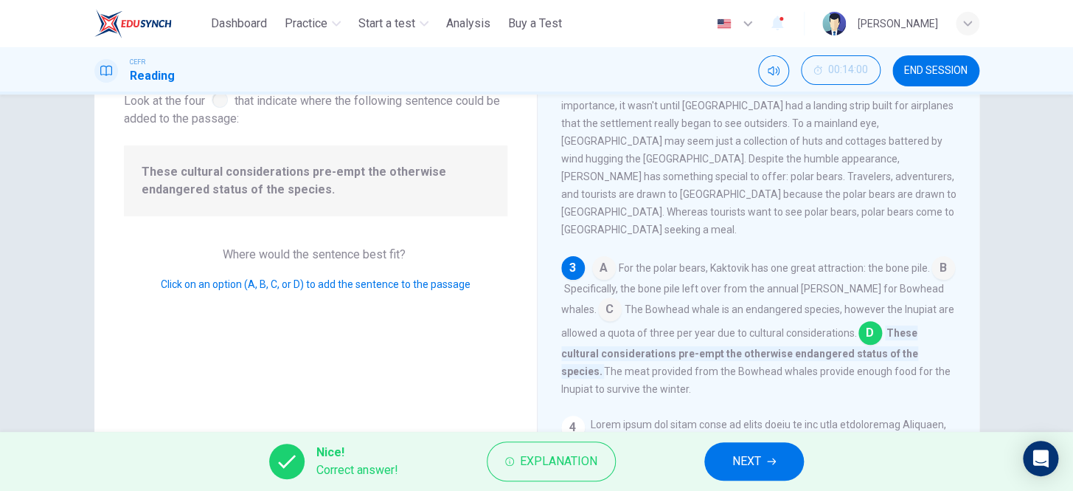
click at [773, 466] on button "NEXT" at bounding box center [755, 461] width 100 height 38
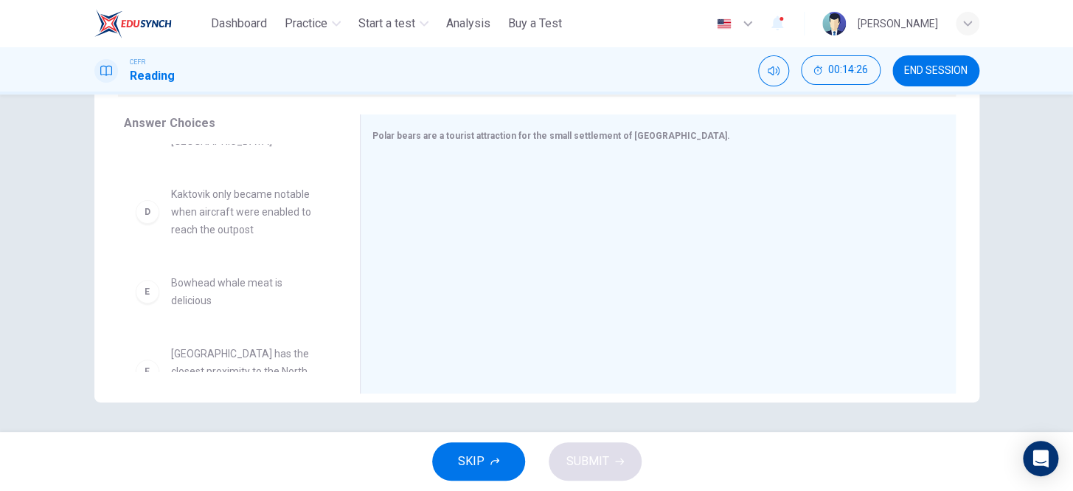
scroll to position [221, 0]
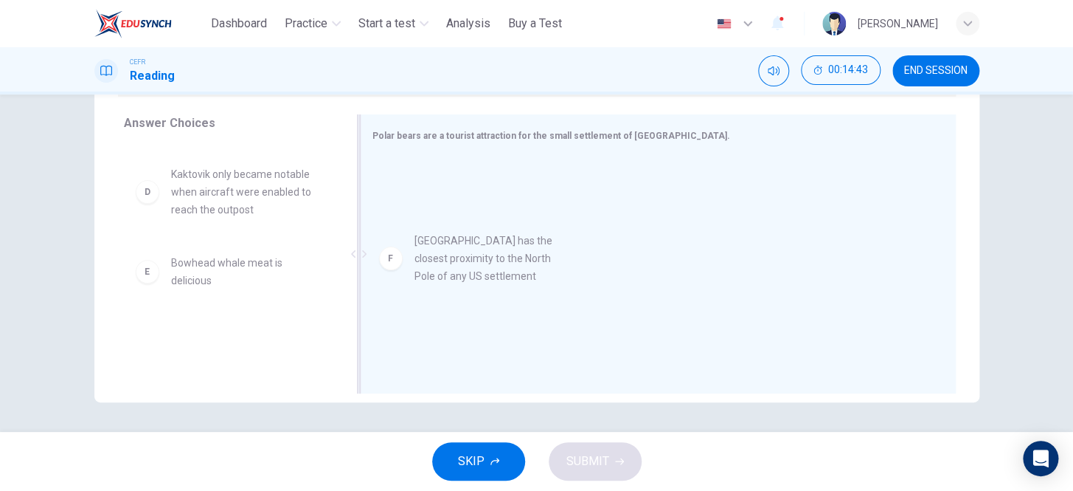
drag, startPoint x: 251, startPoint y: 329, endPoint x: 510, endPoint y: 253, distance: 270.6
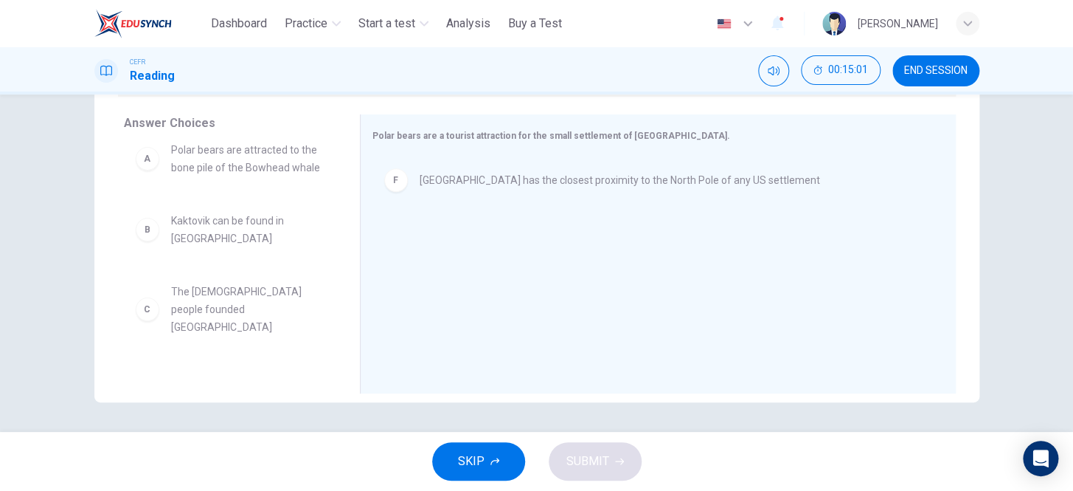
scroll to position [0, 0]
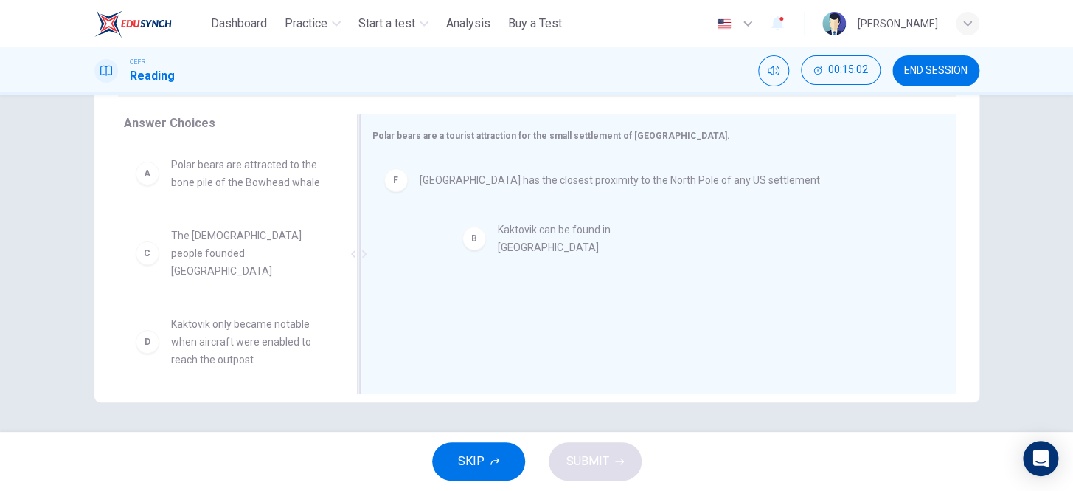
drag, startPoint x: 243, startPoint y: 256, endPoint x: 581, endPoint y: 251, distance: 337.2
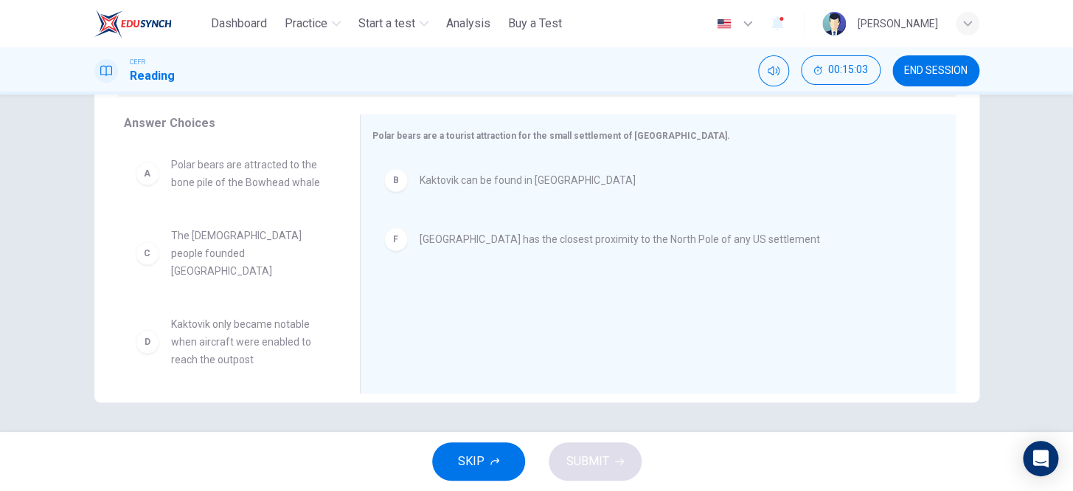
scroll to position [167, 0]
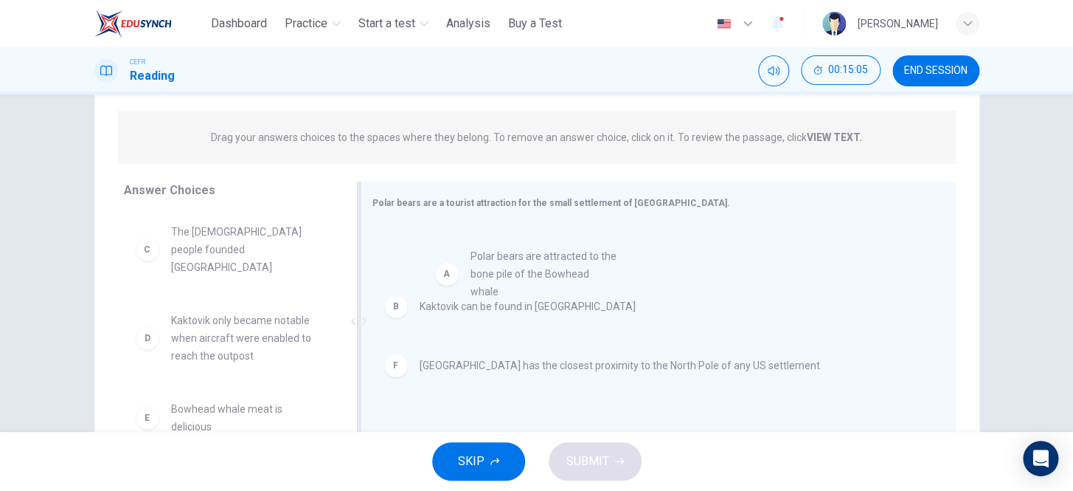
drag, startPoint x: 261, startPoint y: 257, endPoint x: 568, endPoint y: 282, distance: 307.9
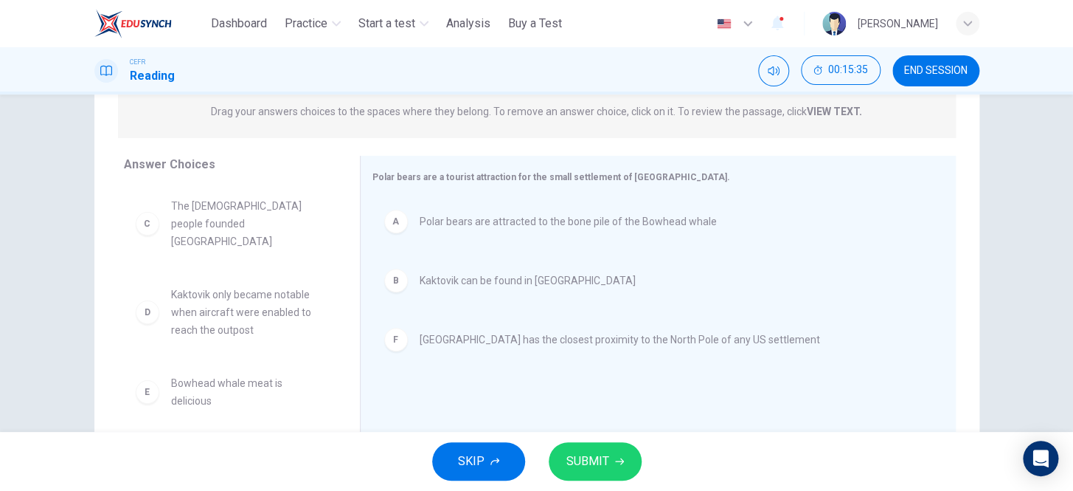
scroll to position [100, 0]
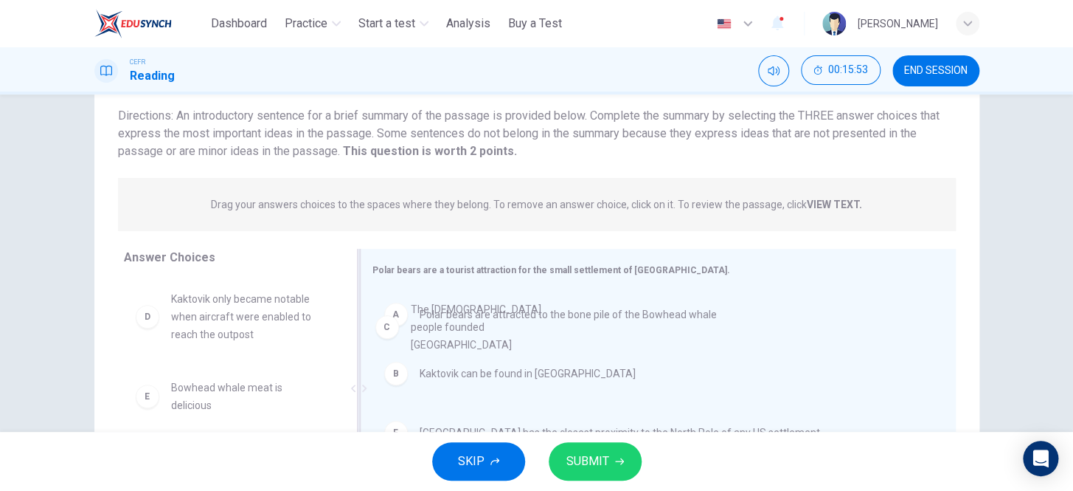
drag, startPoint x: 344, startPoint y: 311, endPoint x: 520, endPoint y: 321, distance: 176.6
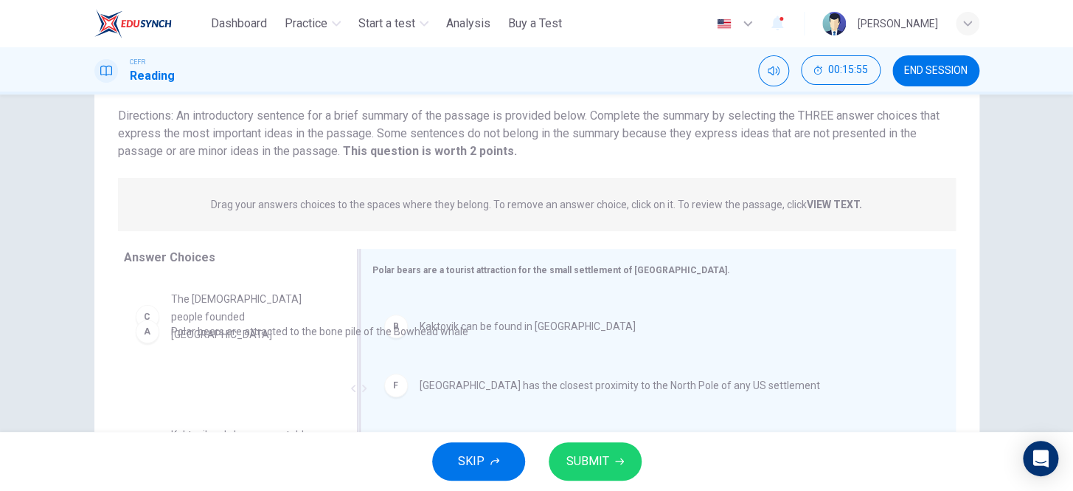
drag, startPoint x: 491, startPoint y: 321, endPoint x: 235, endPoint y: 328, distance: 256.8
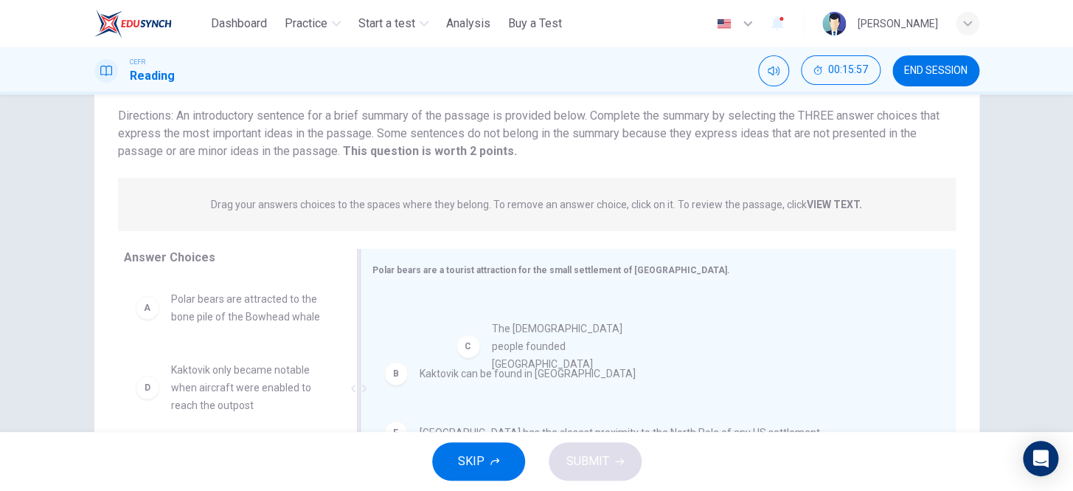
drag, startPoint x: 263, startPoint y: 386, endPoint x: 598, endPoint y: 344, distance: 337.5
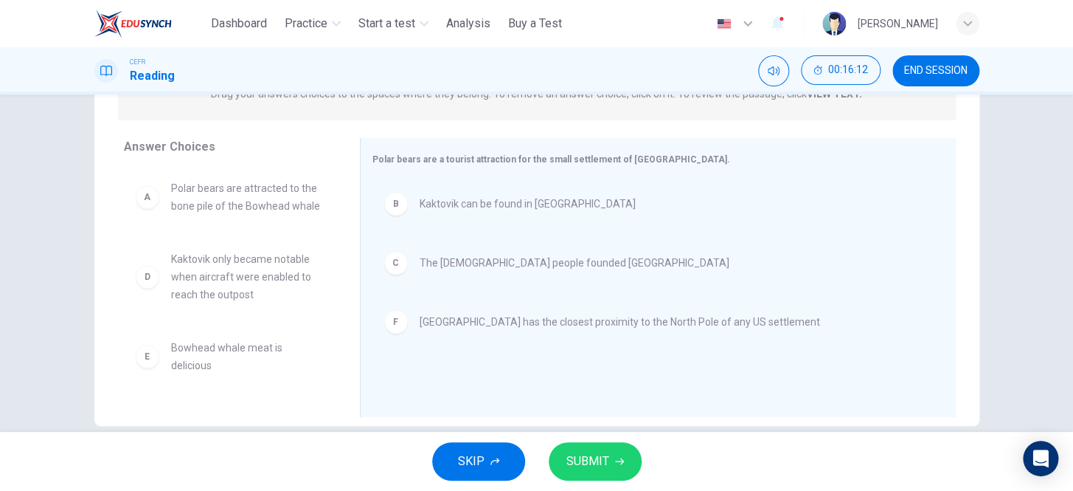
scroll to position [235, 0]
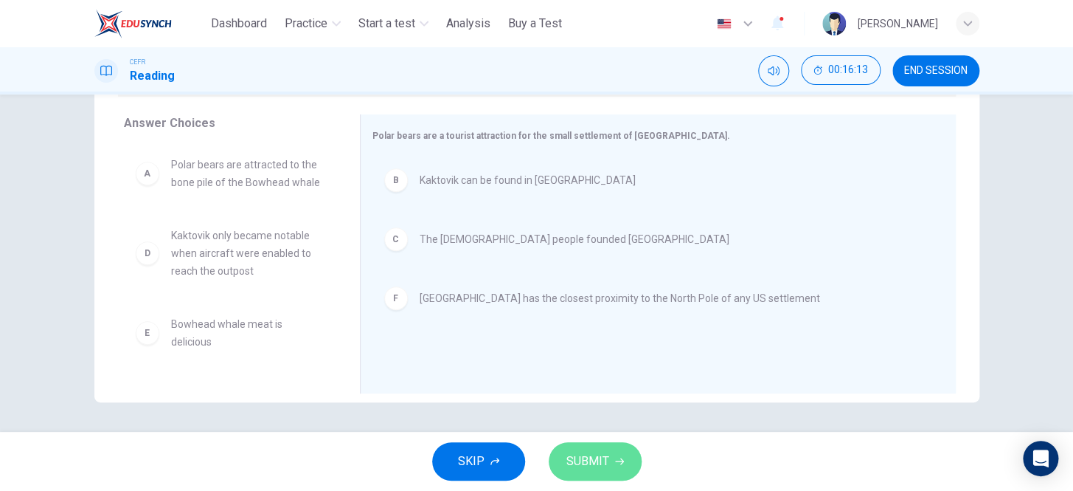
click at [595, 455] on span "SUBMIT" at bounding box center [588, 461] width 43 height 21
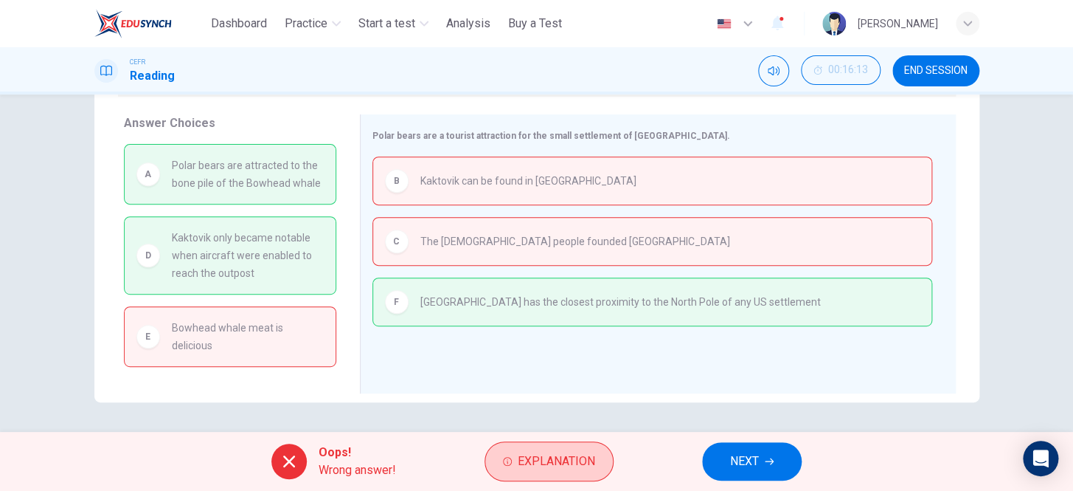
click at [567, 457] on span "Explanation" at bounding box center [556, 461] width 77 height 21
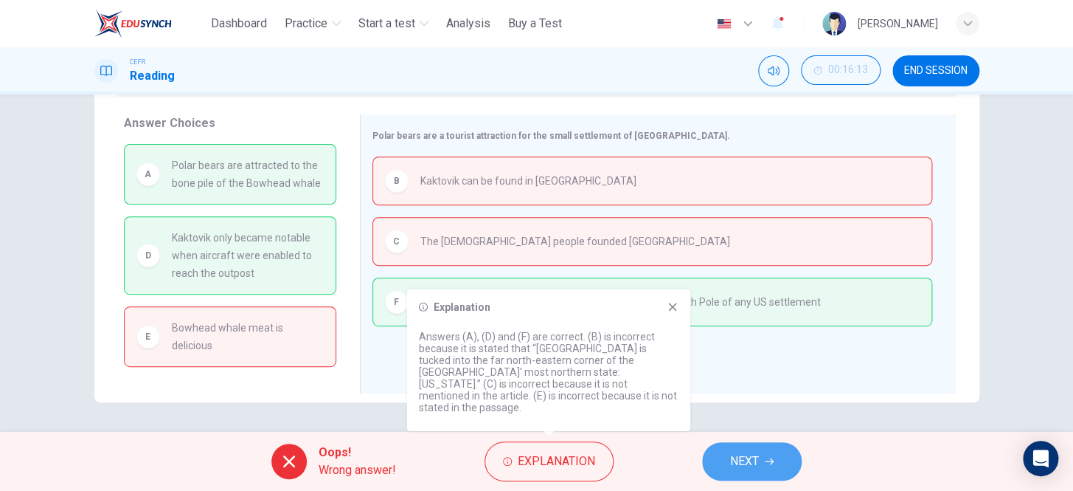
click at [755, 457] on span "NEXT" at bounding box center [744, 461] width 29 height 21
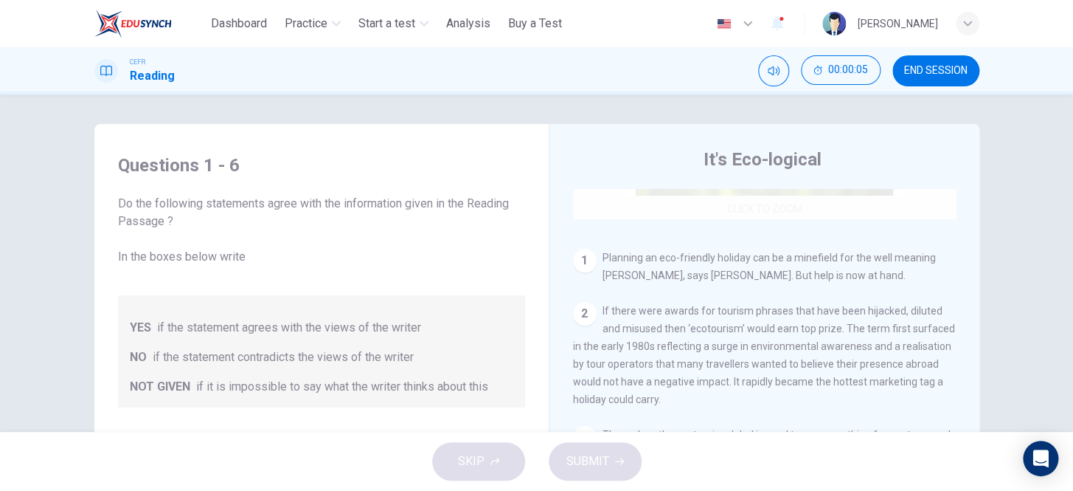
scroll to position [134, 0]
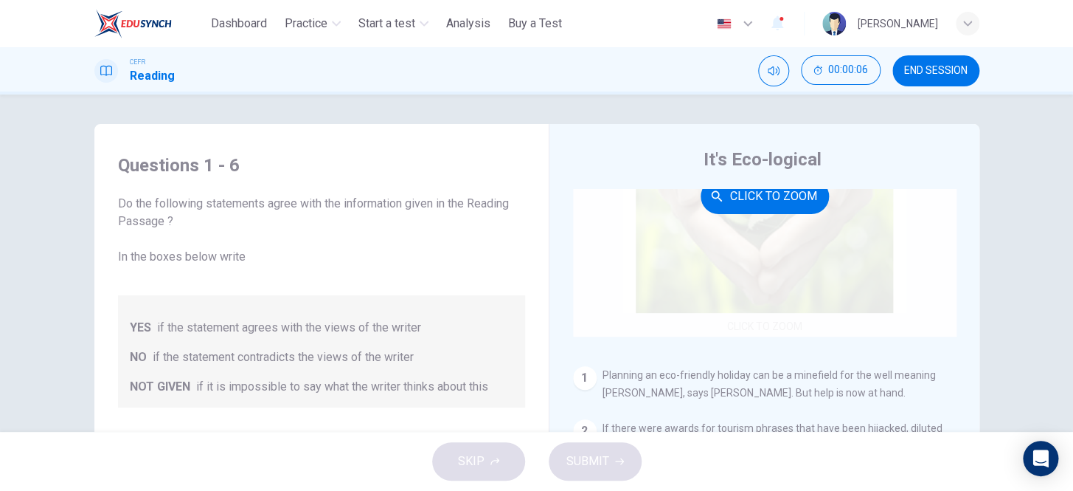
click at [716, 246] on div "Click to Zoom" at bounding box center [765, 195] width 384 height 281
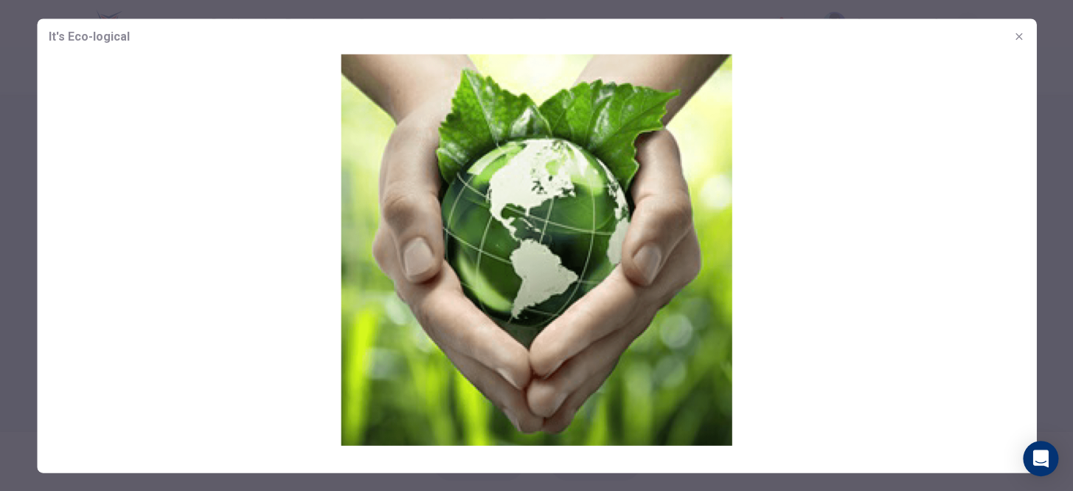
click at [716, 246] on img at bounding box center [537, 249] width 1000 height 391
click at [840, 237] on img at bounding box center [537, 249] width 1000 height 391
click at [1010, 39] on button "button" at bounding box center [1019, 36] width 24 height 24
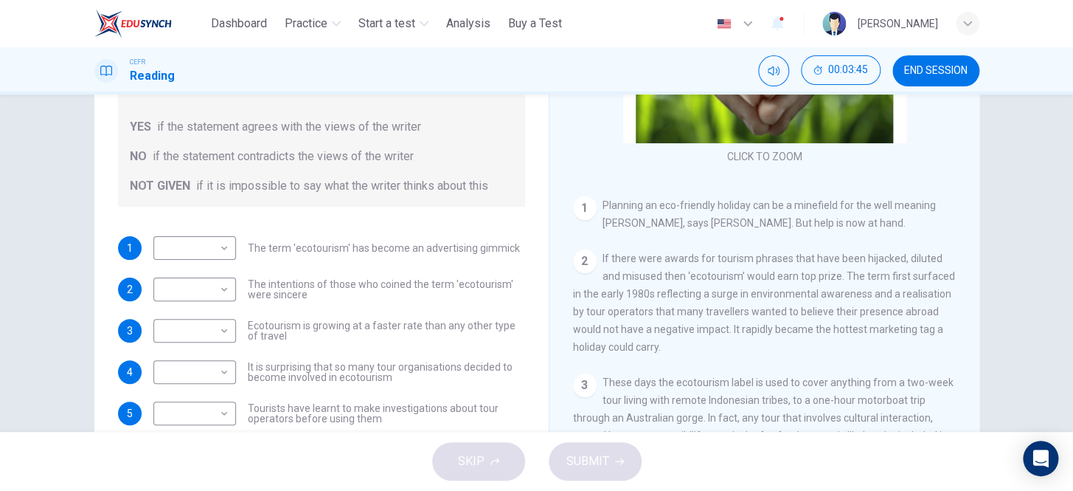
scroll to position [201, 0]
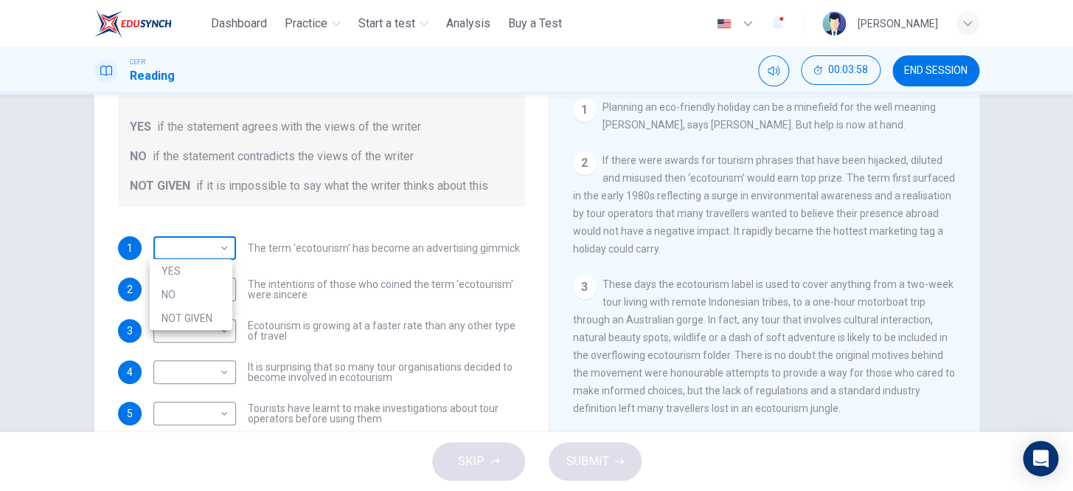
click at [180, 248] on body "This site uses cookies, as explained in our Privacy Policy . If you agree to th…" at bounding box center [536, 245] width 1073 height 491
click at [192, 311] on li "NOT GIVEN" at bounding box center [191, 318] width 83 height 24
type input "*********"
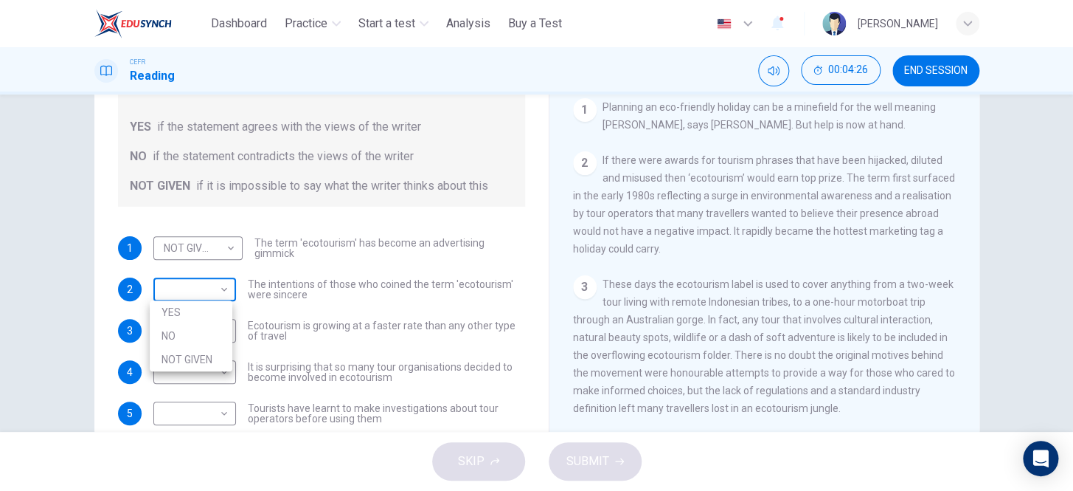
click at [206, 291] on body "This site uses cookies, as explained in our Privacy Policy . If you agree to th…" at bounding box center [536, 245] width 1073 height 491
click at [207, 353] on li "NOT GIVEN" at bounding box center [191, 359] width 83 height 24
type input "*********"
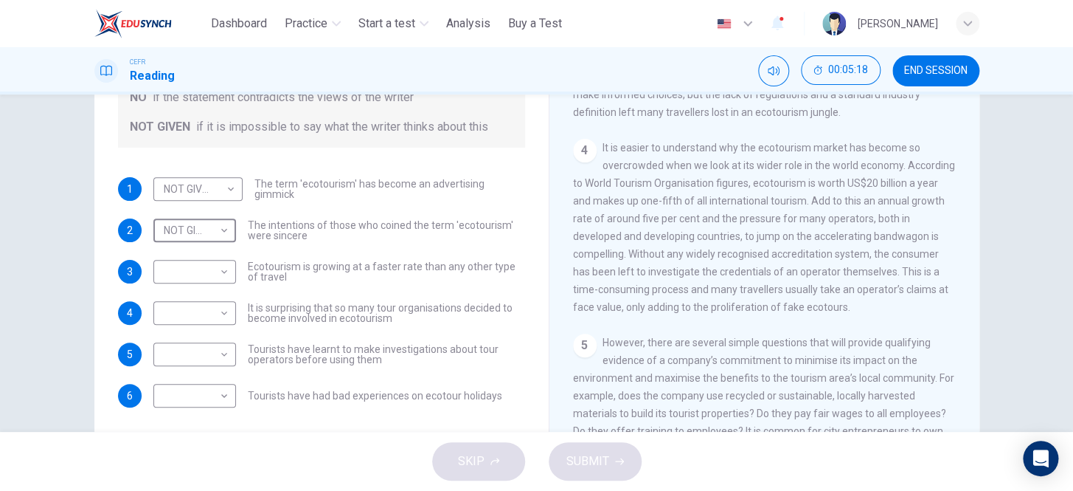
scroll to position [536, 0]
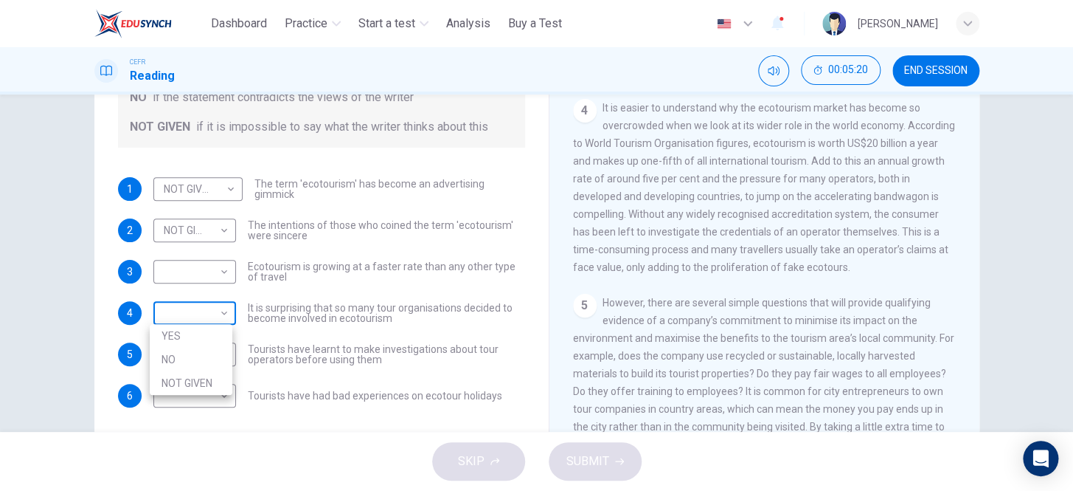
click at [203, 319] on body "This site uses cookies, as explained in our Privacy Policy . If you agree to th…" at bounding box center [536, 245] width 1073 height 491
click at [205, 364] on li "NO" at bounding box center [191, 359] width 83 height 24
type input "**"
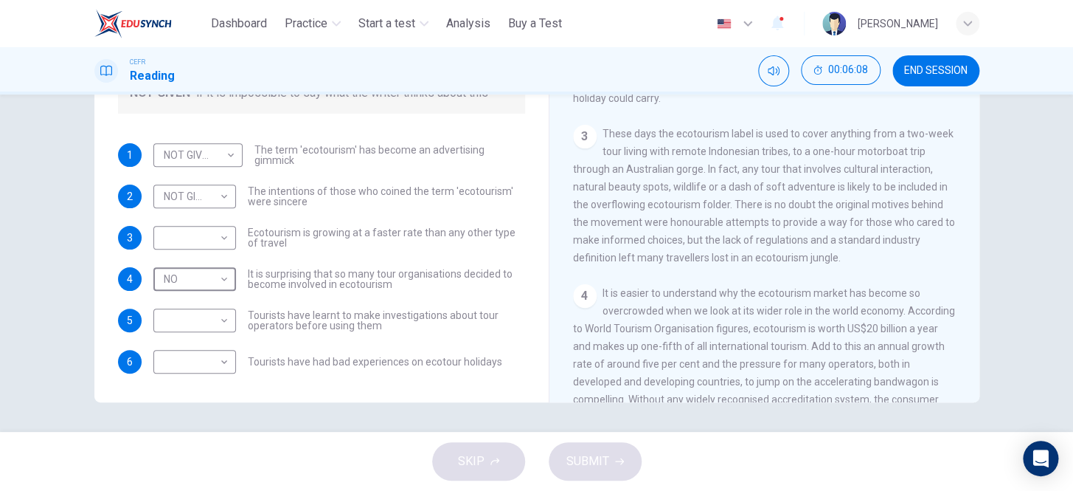
scroll to position [237, 0]
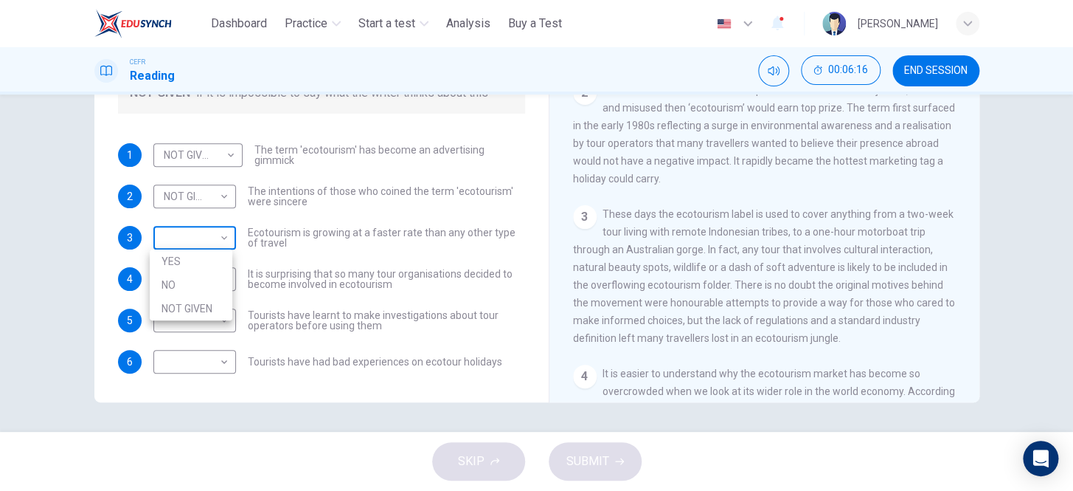
click at [198, 241] on body "This site uses cookies, as explained in our Privacy Policy . If you agree to th…" at bounding box center [536, 245] width 1073 height 491
click at [198, 263] on li "YES" at bounding box center [191, 261] width 83 height 24
type input "***"
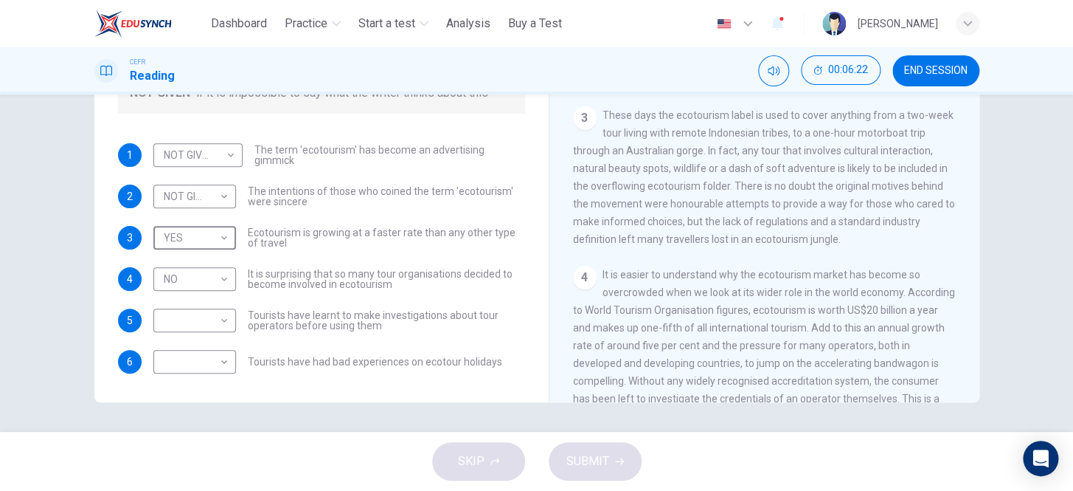
scroll to position [371, 0]
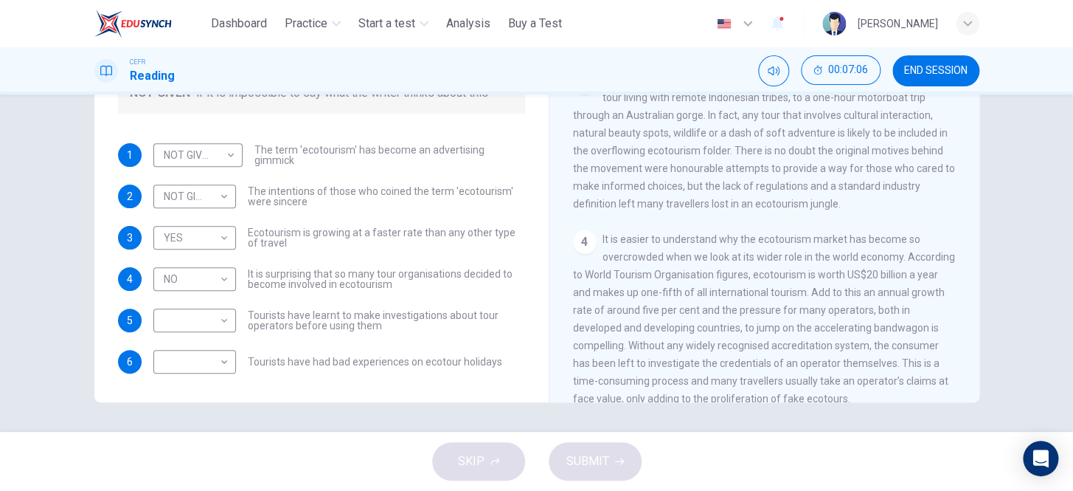
click at [922, 349] on div "4 It is easier to understand why the ecotourism market has become so overcrowde…" at bounding box center [765, 318] width 384 height 177
click at [375, 340] on div "1 NOT GIVEN ********* ​ The term 'ecotourism' has become an advertising gimmick…" at bounding box center [321, 258] width 407 height 230
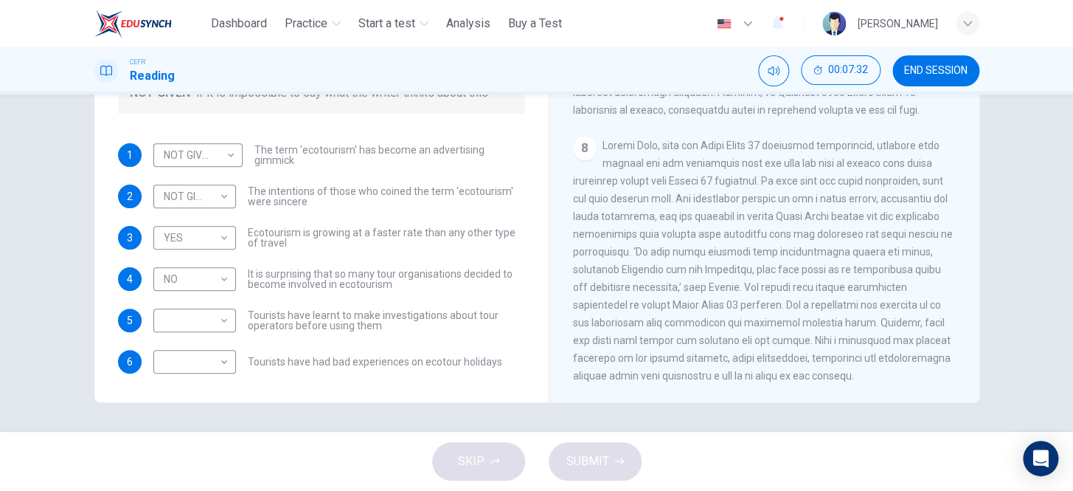
scroll to position [1512, 0]
click at [180, 364] on body "This site uses cookies, as explained in our Privacy Policy . If you agree to th…" at bounding box center [536, 245] width 1073 height 491
click at [179, 392] on li "YES" at bounding box center [191, 385] width 83 height 24
type input "***"
click at [201, 321] on body "This site uses cookies, as explained in our Privacy Policy . If you agree to th…" at bounding box center [536, 245] width 1073 height 491
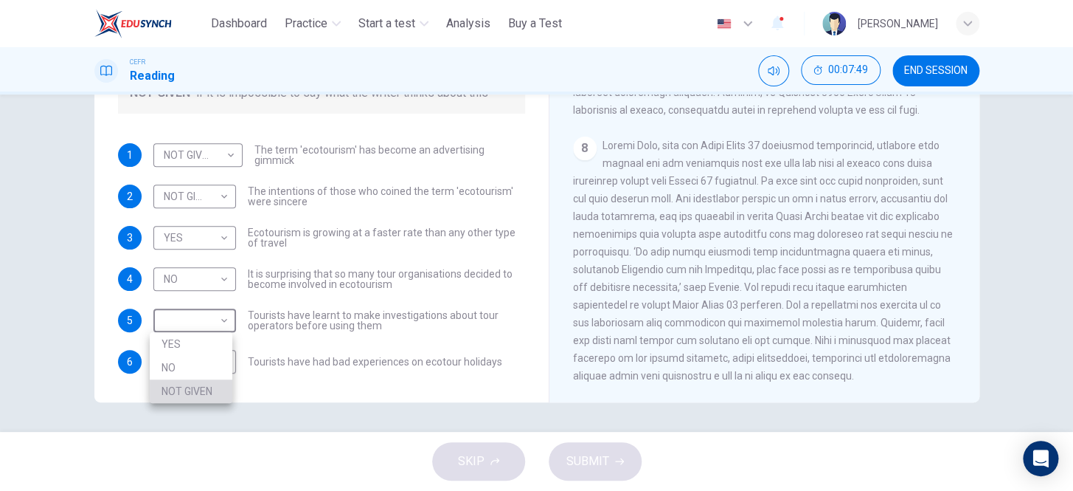
click at [178, 387] on li "NOT GIVEN" at bounding box center [191, 391] width 83 height 24
type input "*********"
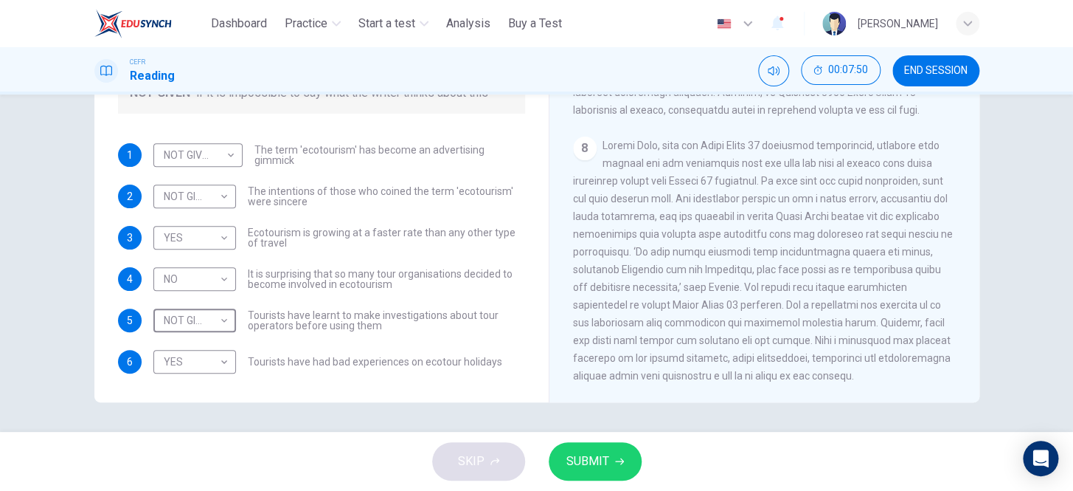
click at [570, 455] on span "SUBMIT" at bounding box center [588, 461] width 43 height 21
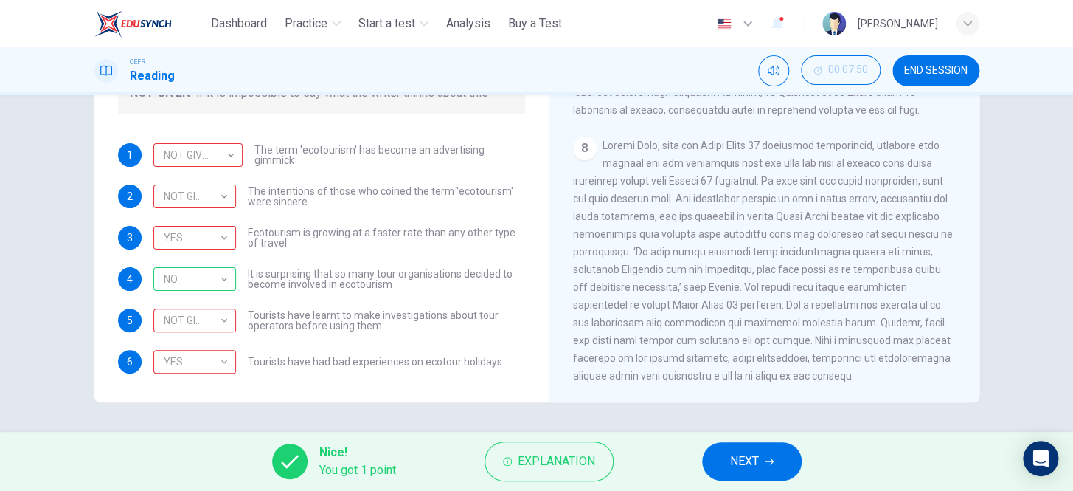
click at [570, 455] on span "Explanation" at bounding box center [556, 461] width 77 height 21
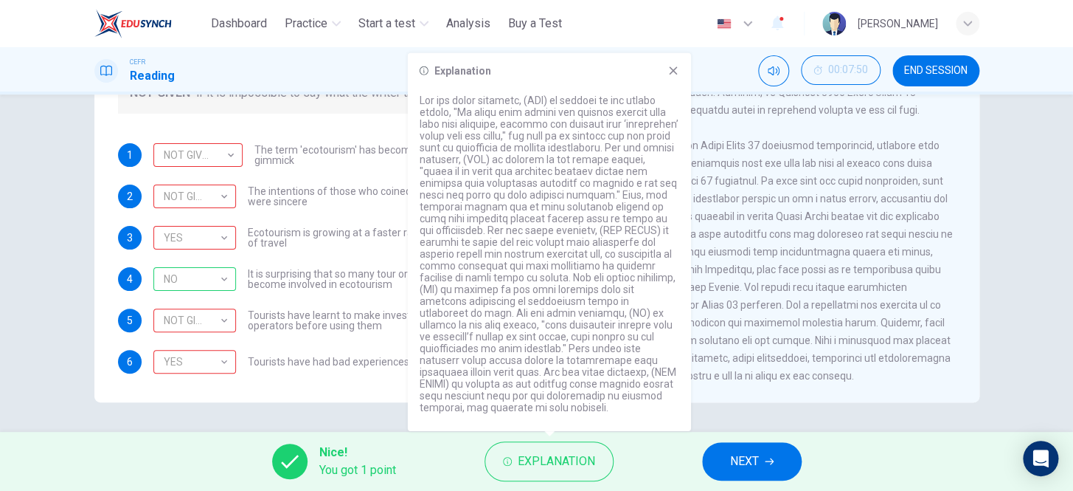
drag, startPoint x: 603, startPoint y: 80, endPoint x: 693, endPoint y: 76, distance: 89.4
click at [693, 76] on body "This site uses cookies, as explained in our Privacy Policy . If you agree to th…" at bounding box center [536, 245] width 1073 height 491
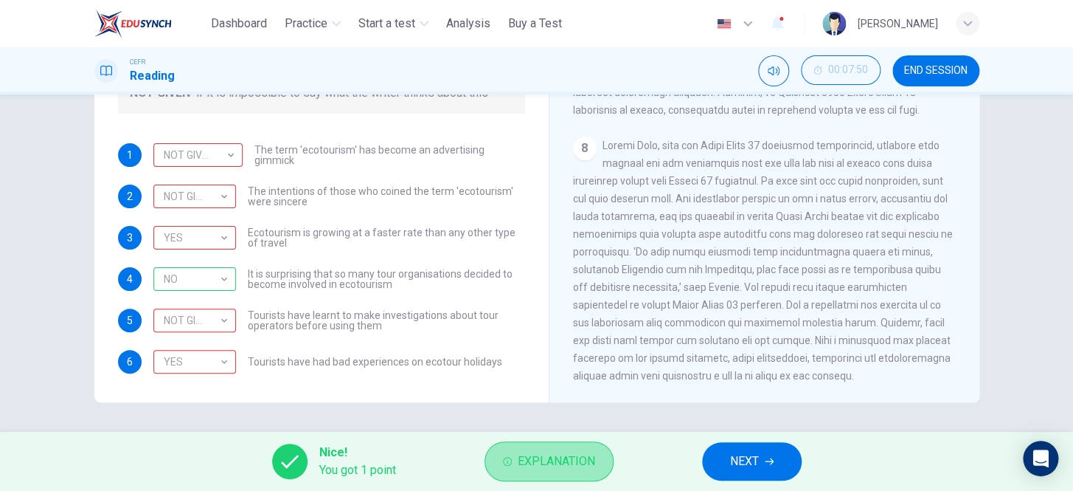
click at [539, 454] on span "Explanation" at bounding box center [556, 461] width 77 height 21
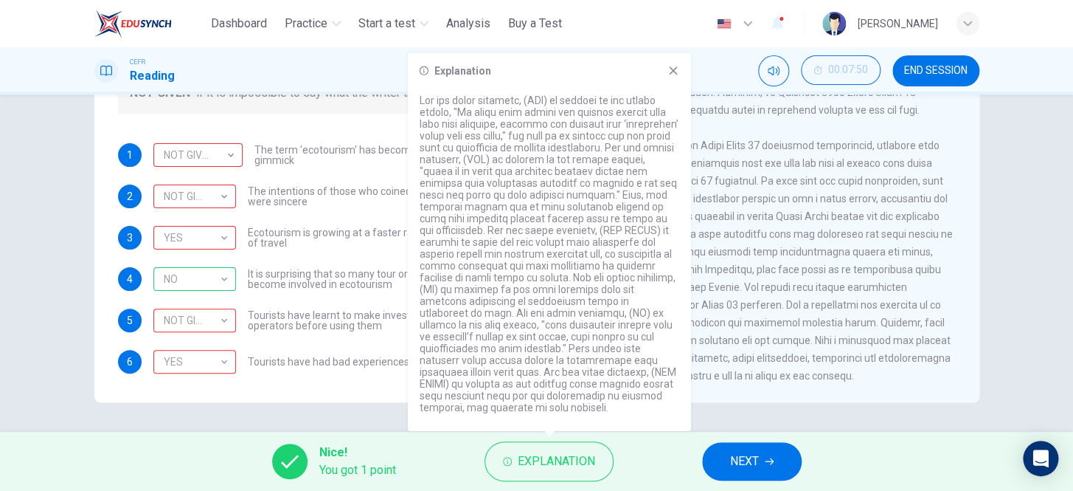
click at [313, 310] on span "Tourists have learnt to make investigations about tour operators before using t…" at bounding box center [386, 320] width 277 height 21
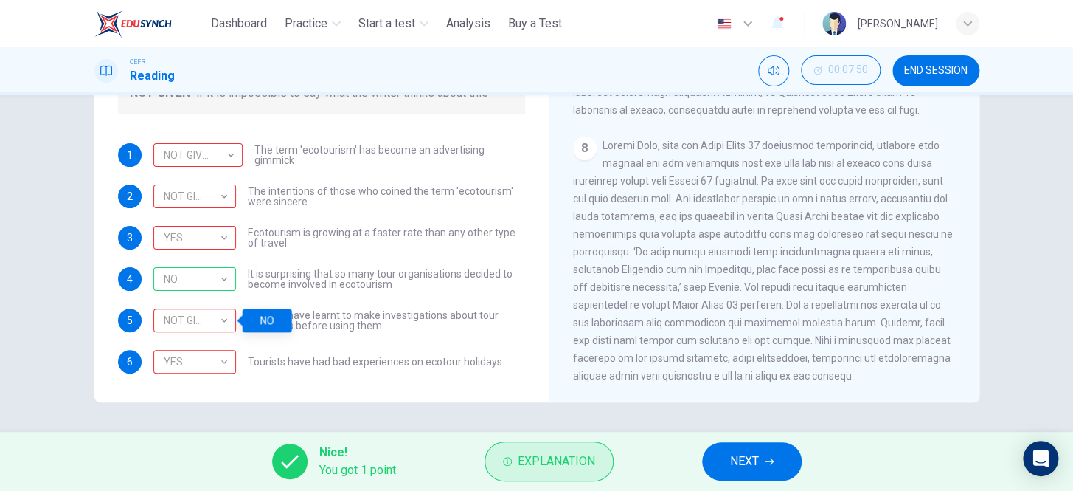
click at [586, 456] on span "Explanation" at bounding box center [556, 461] width 77 height 21
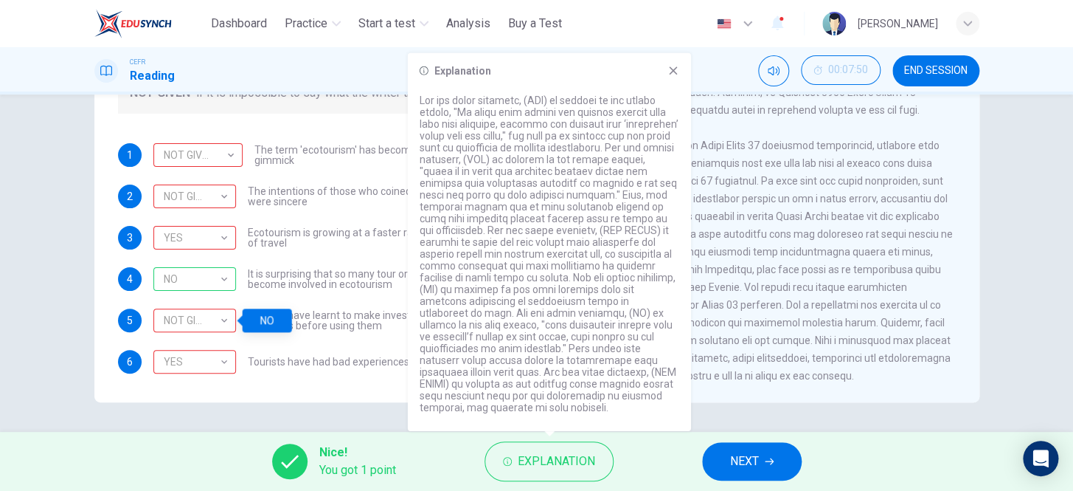
click at [285, 328] on div "NO" at bounding box center [267, 320] width 49 height 24
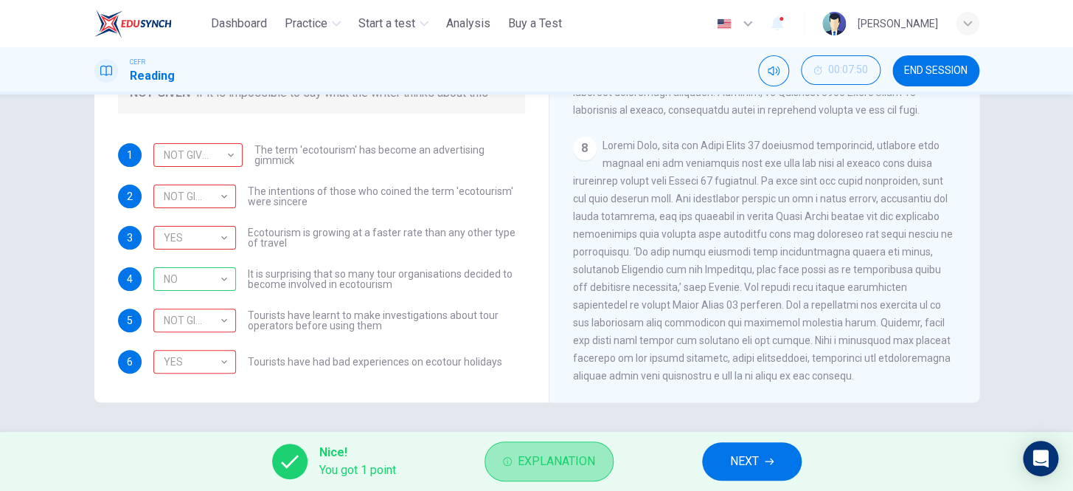
click at [575, 460] on span "Explanation" at bounding box center [556, 461] width 77 height 21
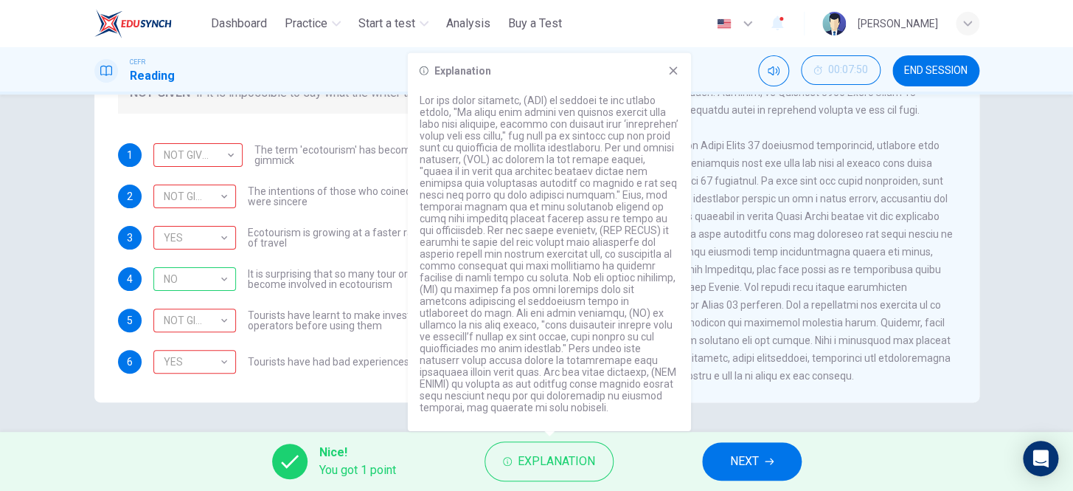
click at [369, 364] on span "Tourists have had bad experiences on ecotour holidays" at bounding box center [375, 361] width 255 height 10
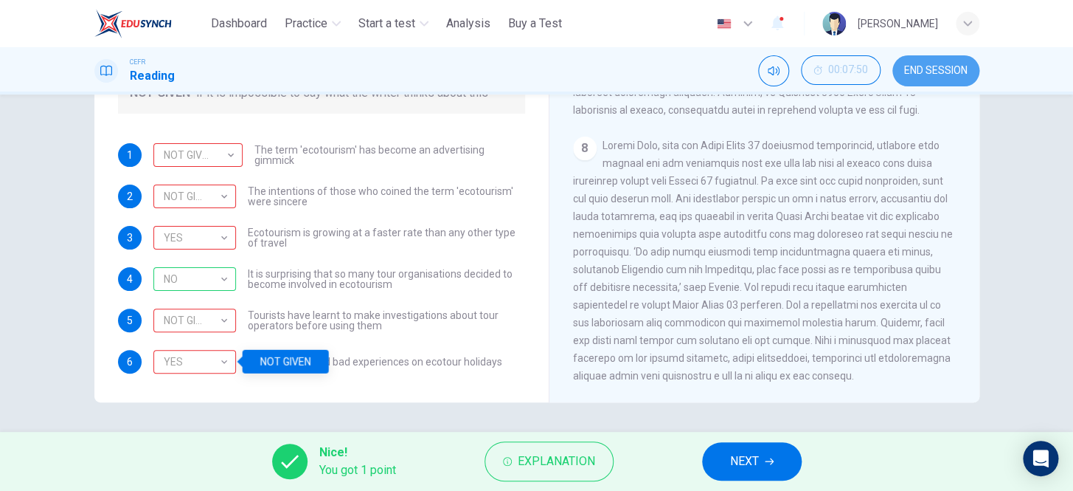
click at [938, 65] on span "END SESSION" at bounding box center [935, 71] width 63 height 12
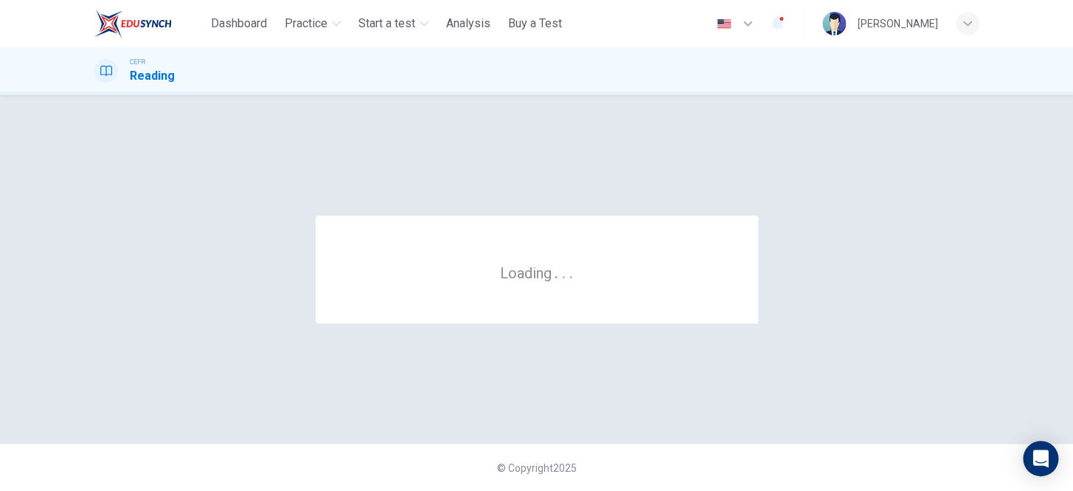
scroll to position [0, 0]
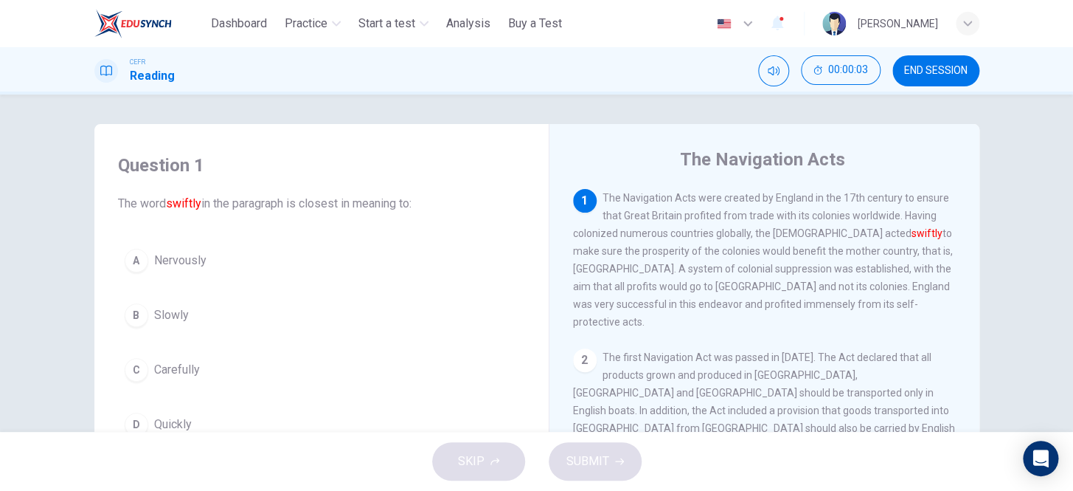
click at [948, 77] on button "END SESSION" at bounding box center [936, 70] width 87 height 31
